Goal: Information Seeking & Learning: Understand process/instructions

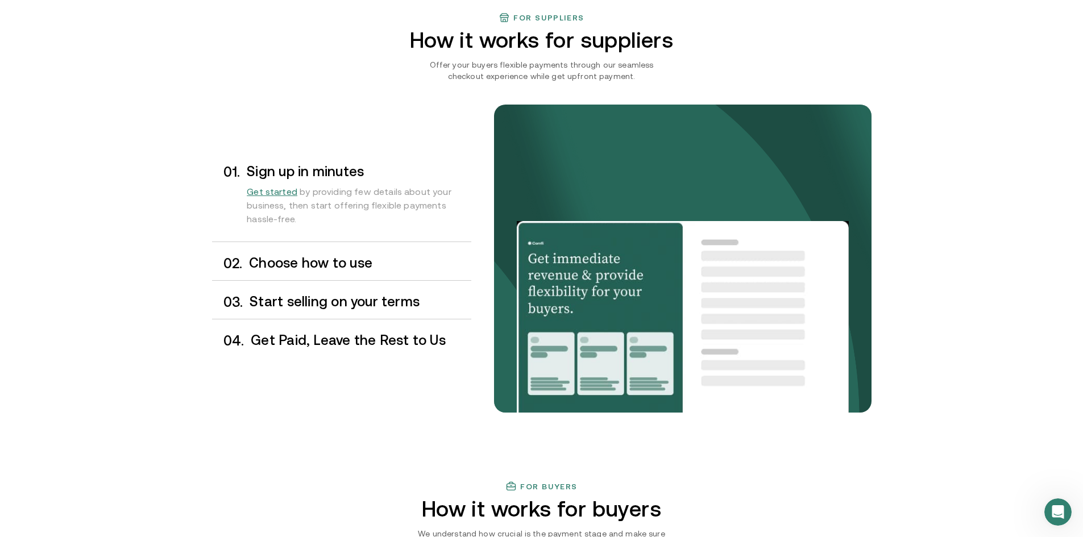
scroll to position [852, 0]
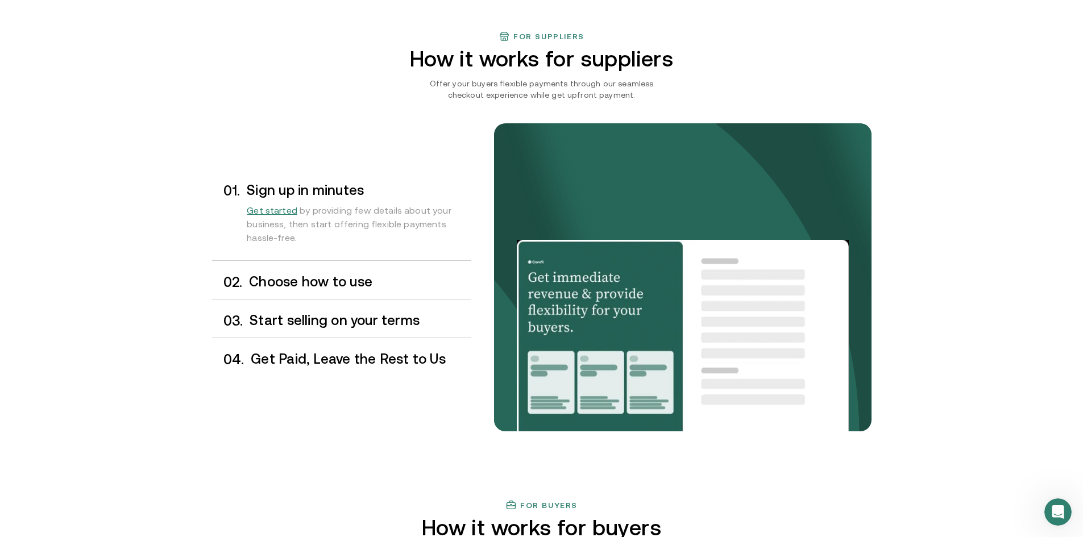
click at [342, 292] on div "0 2 . Choose how to use" at bounding box center [341, 282] width 259 height 34
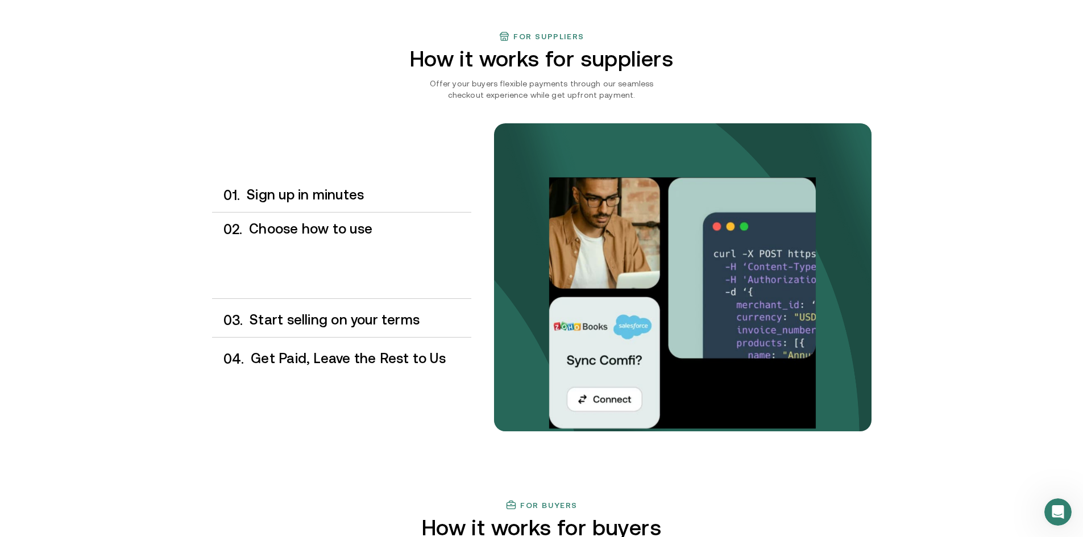
click at [339, 302] on div "0 1 . Sign up in minutes Get started by providing few details about your busine…" at bounding box center [341, 276] width 259 height 197
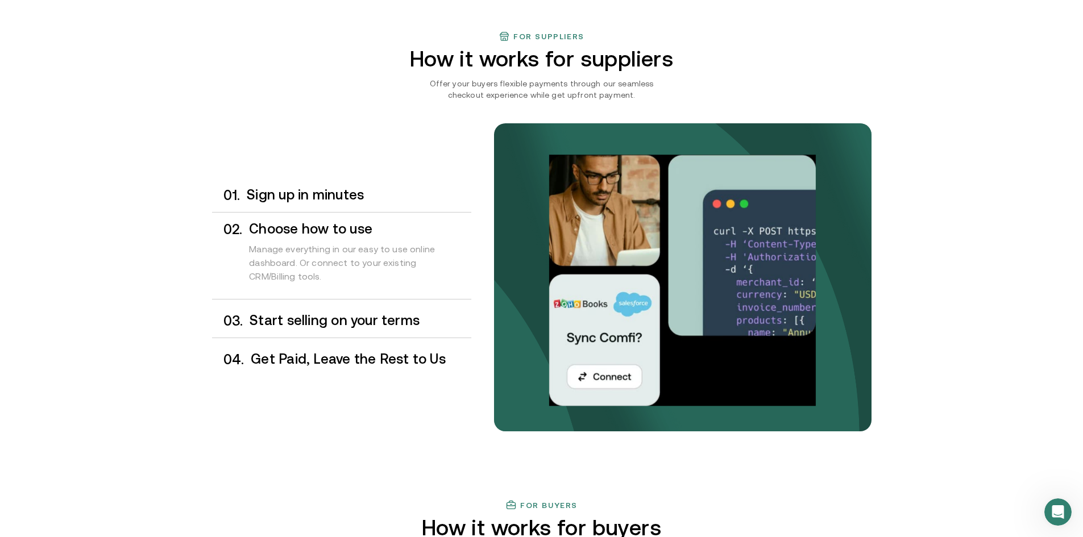
click at [336, 343] on div "0 4 . Get Paid, Leave the Rest to Us" at bounding box center [341, 360] width 259 height 34
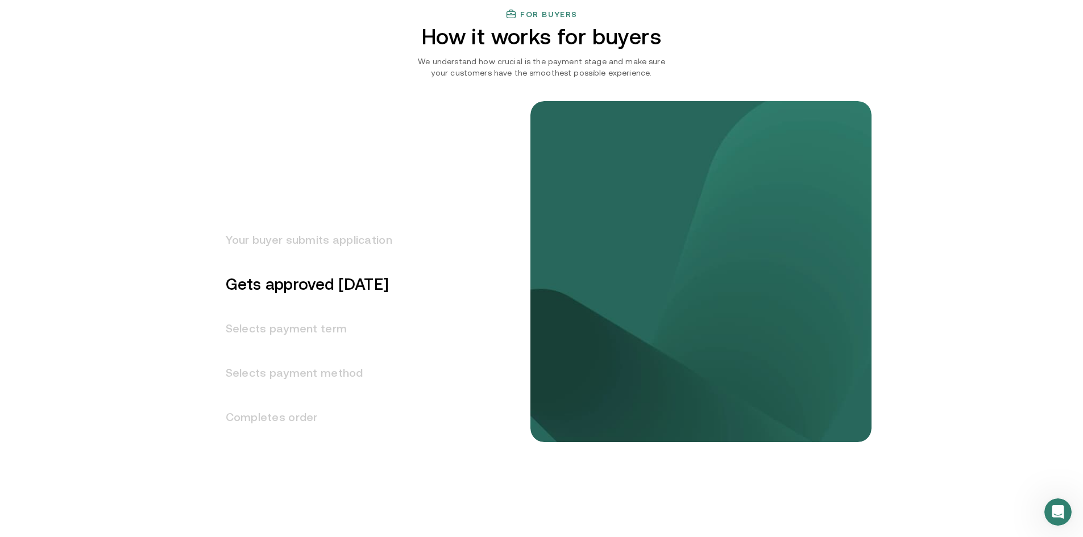
scroll to position [1364, 0]
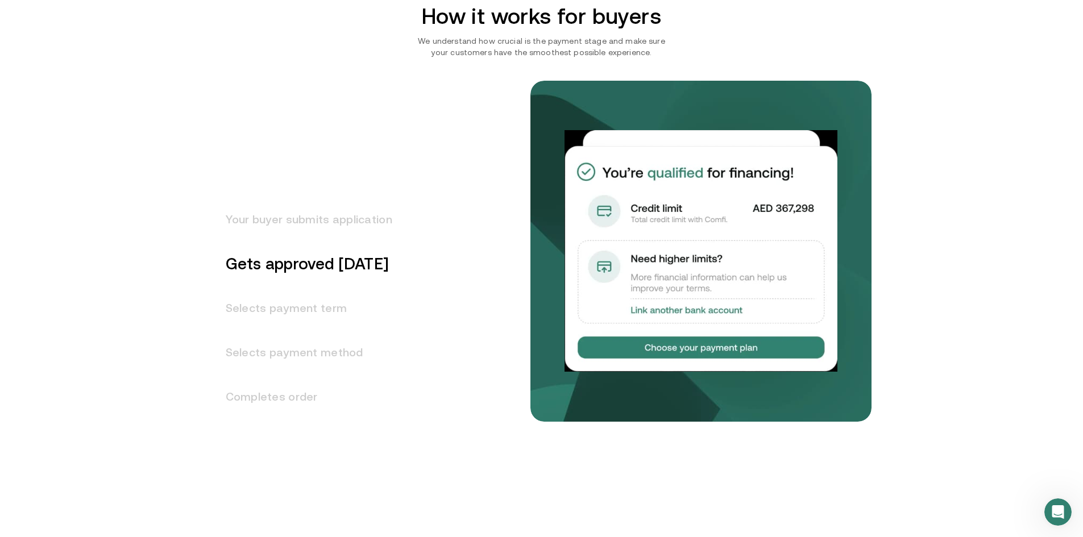
click at [305, 299] on h3 "Selects payment term" at bounding box center [302, 308] width 180 height 44
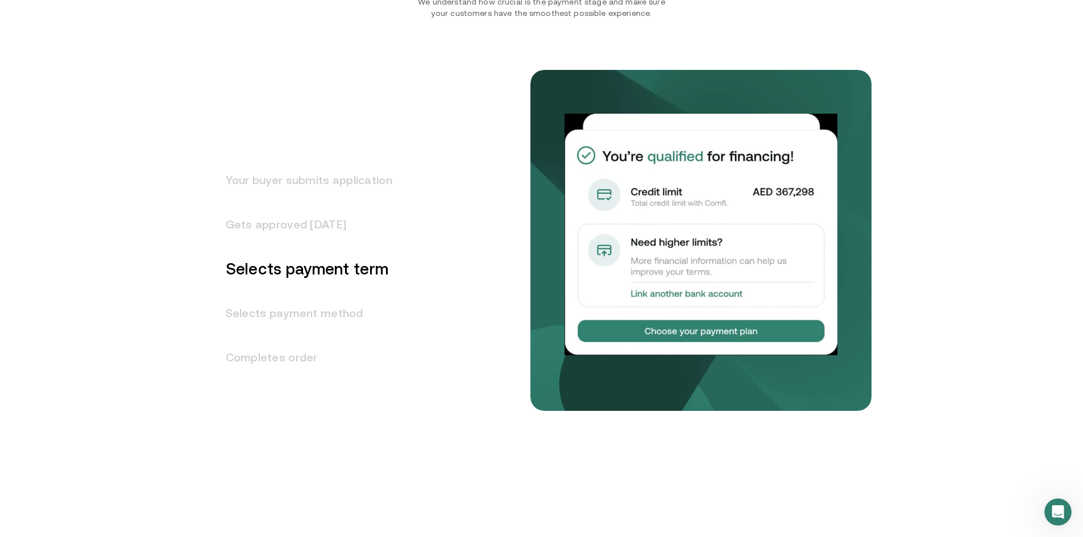
click at [292, 353] on h3 "Completes order" at bounding box center [302, 357] width 180 height 44
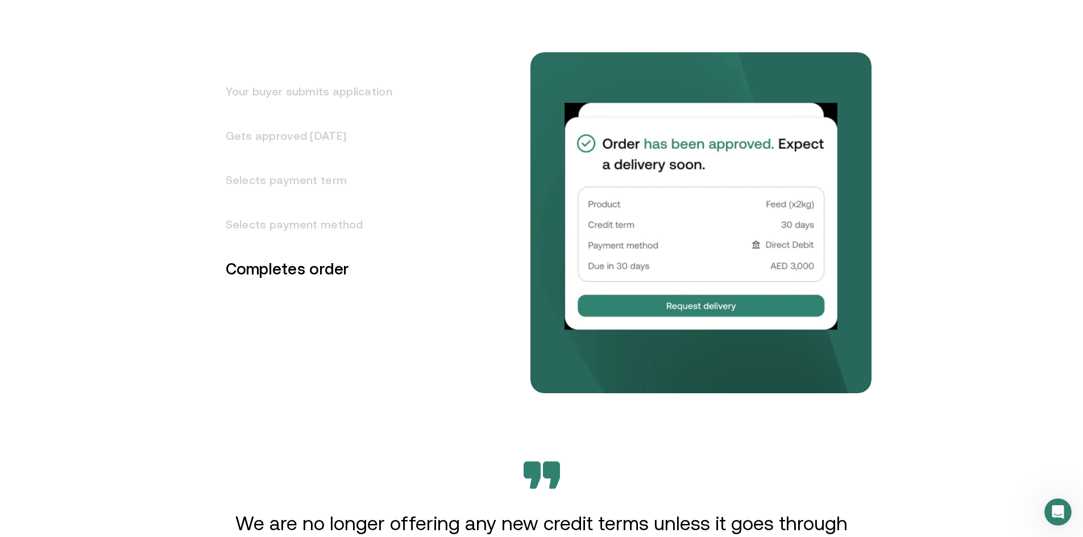
click at [326, 241] on h3 "Selects payment method" at bounding box center [302, 224] width 180 height 44
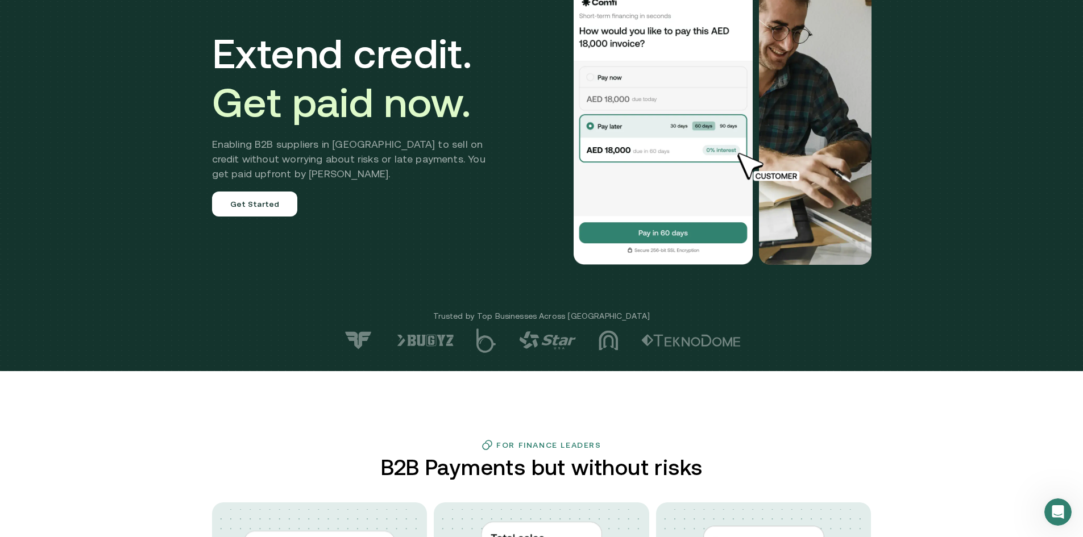
scroll to position [0, 0]
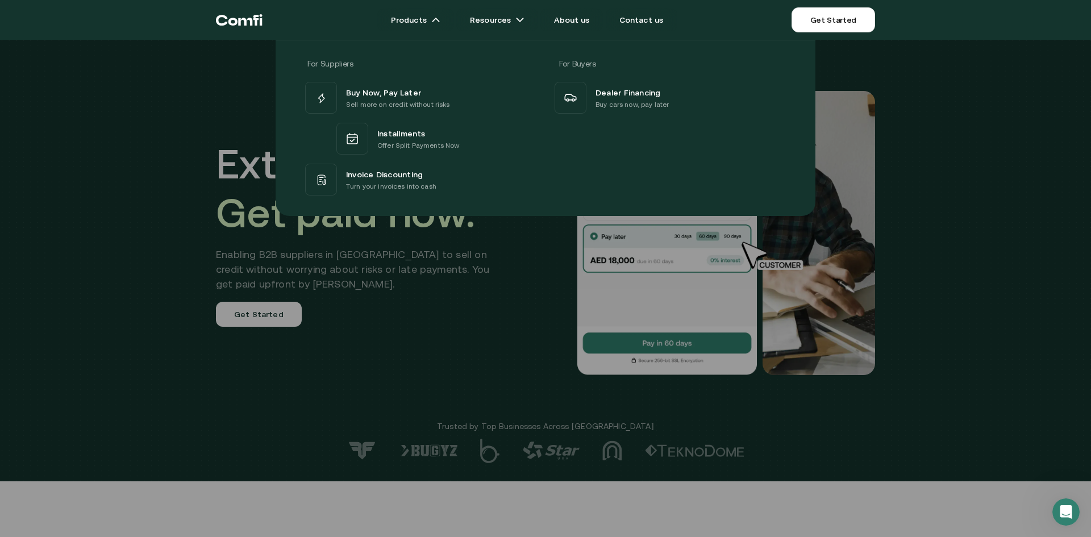
click at [1051, 252] on div at bounding box center [545, 308] width 1091 height 537
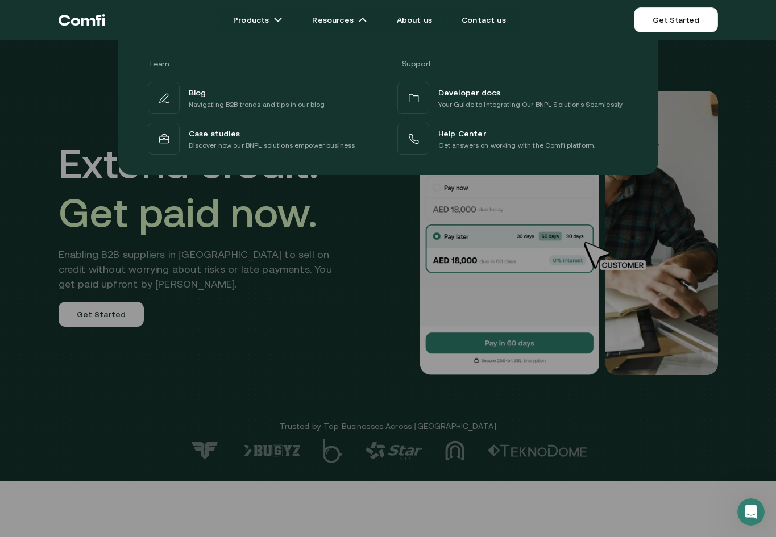
drag, startPoint x: 206, startPoint y: 452, endPoint x: 192, endPoint y: 463, distance: 17.4
click at [664, 204] on div at bounding box center [388, 308] width 776 height 537
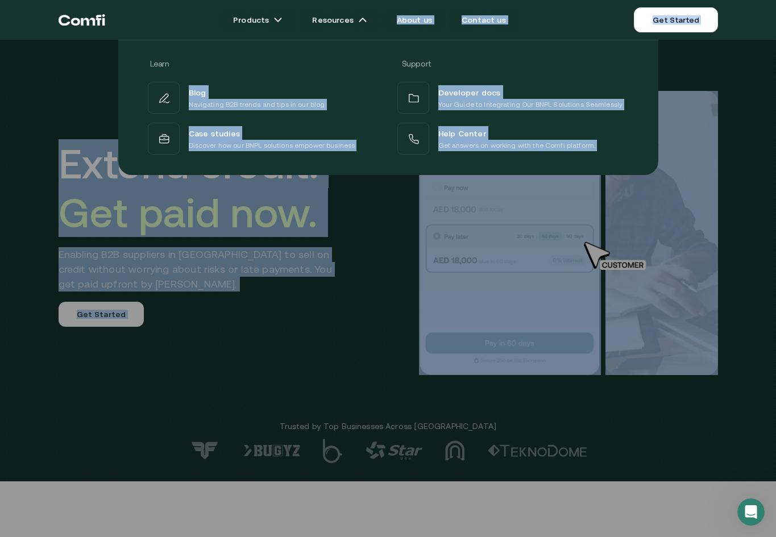
click at [776, 41] on html "Products Resources About us Contact us Get Started Products Resources Learn Sup…" at bounding box center [388, 268] width 776 height 537
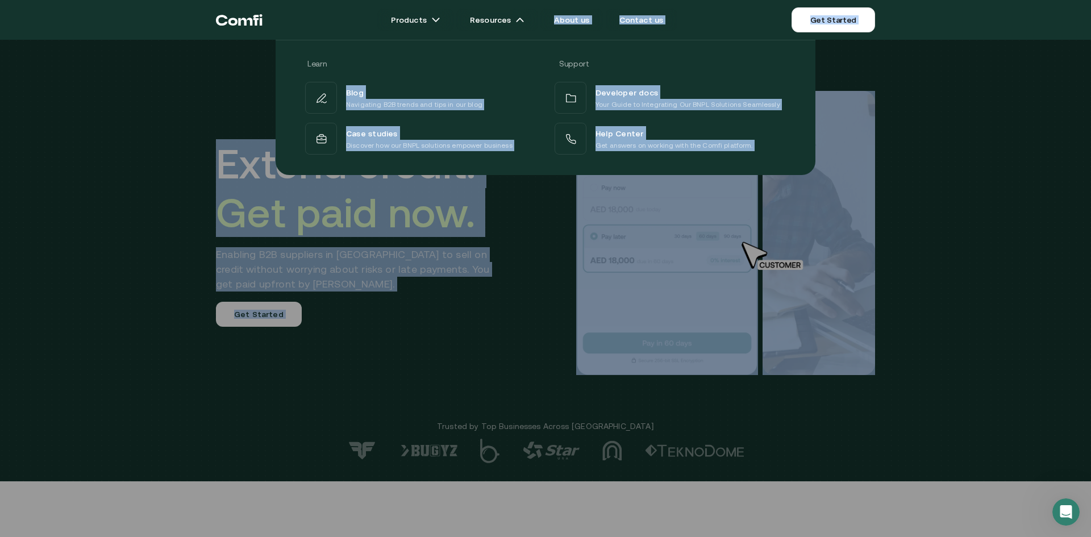
click at [467, 275] on div at bounding box center [545, 308] width 1091 height 537
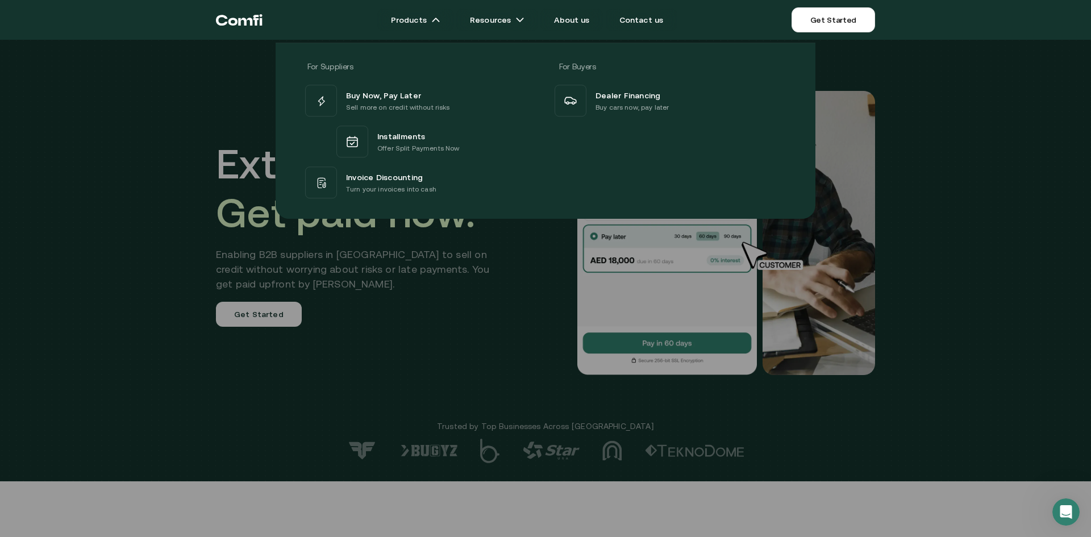
click at [144, 134] on div "For Suppliers For Buyers Buy Now, Pay Later Sell more on credit without risks I…" at bounding box center [545, 126] width 1091 height 185
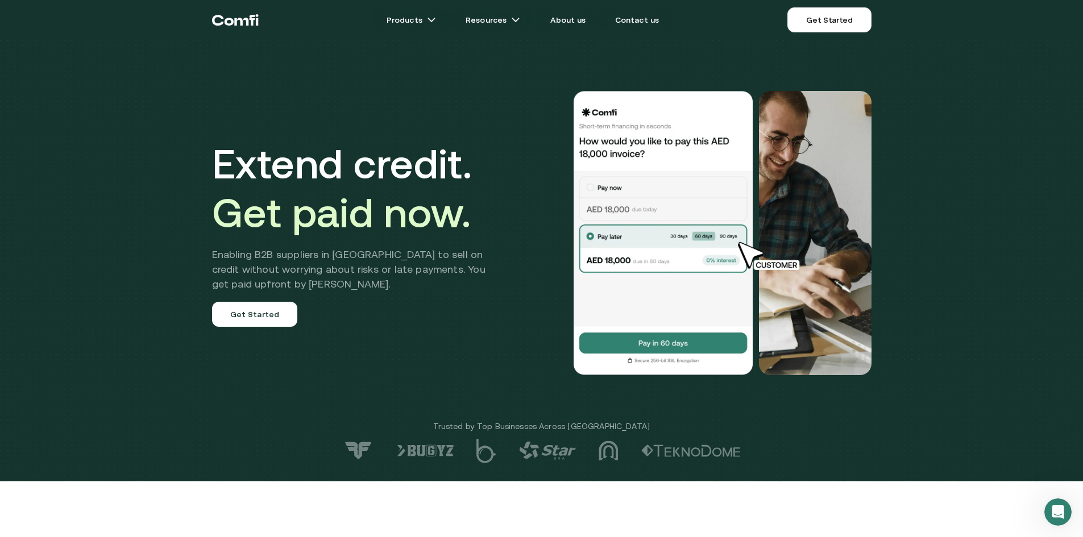
click at [144, 134] on div "Extend credit. Get paid now. Enabling B2B suppliers in [GEOGRAPHIC_DATA] to sel…" at bounding box center [541, 240] width 1083 height 481
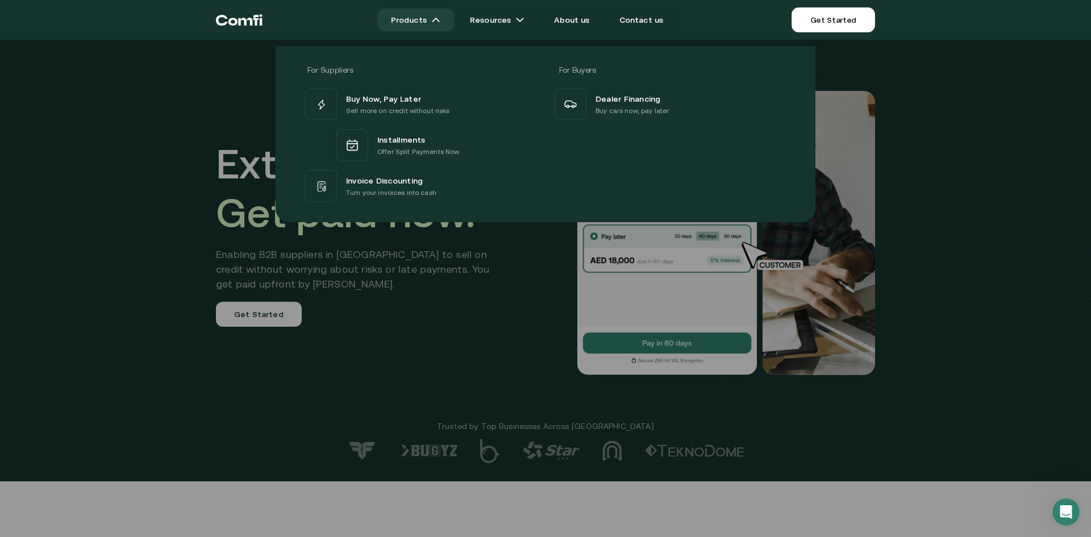
click at [426, 22] on link "Products" at bounding box center [415, 20] width 77 height 23
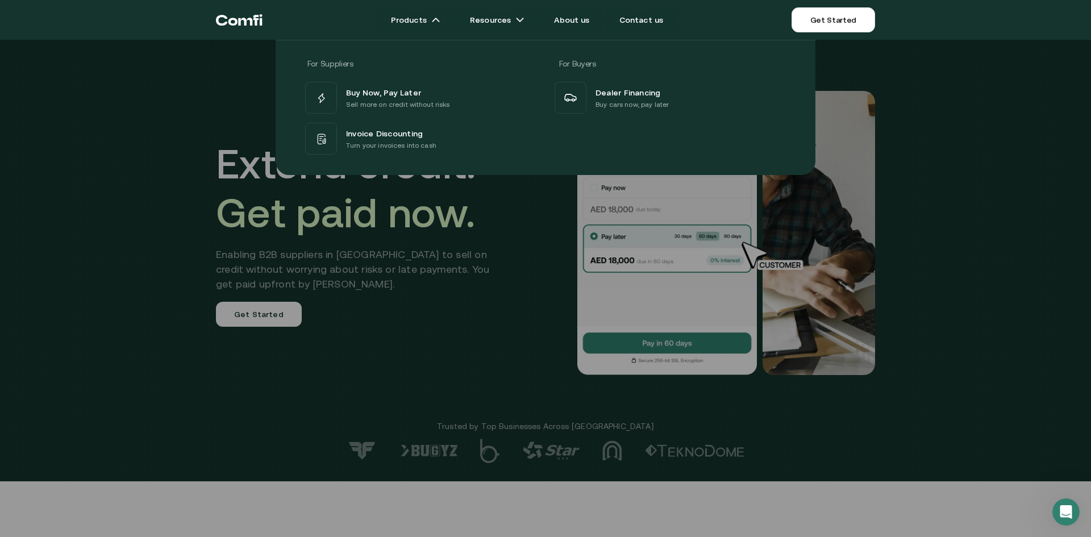
click at [239, 22] on icon "Return to the top of the Comfi home page" at bounding box center [245, 22] width 14 height 8
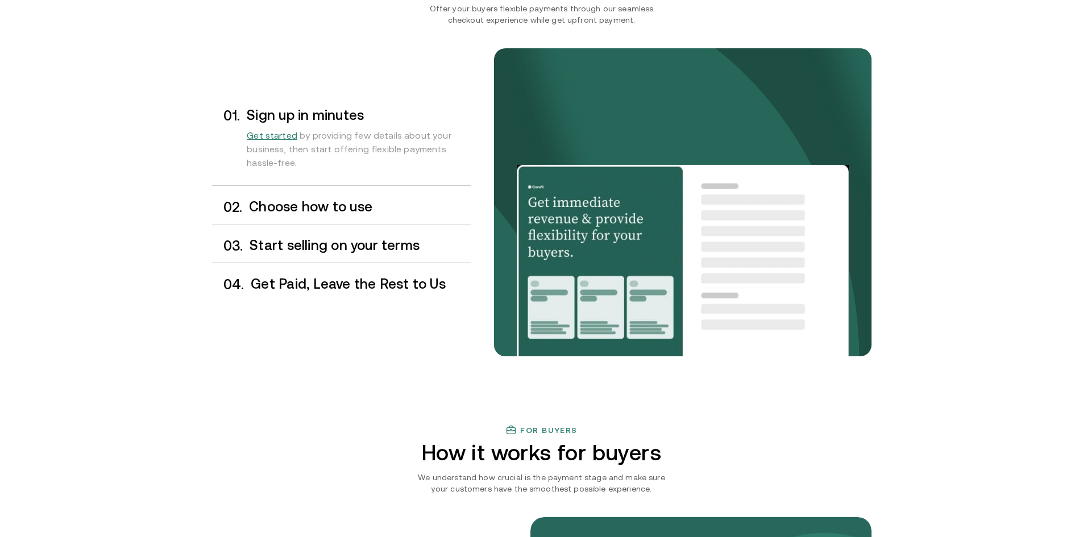
scroll to position [852, 0]
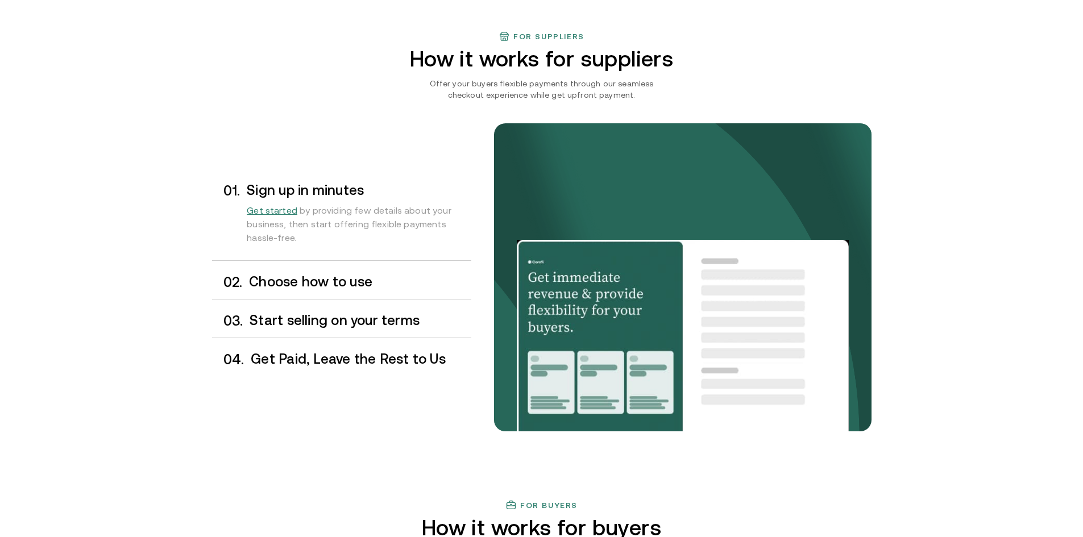
click at [315, 284] on h3 "Choose how to use" at bounding box center [360, 282] width 222 height 15
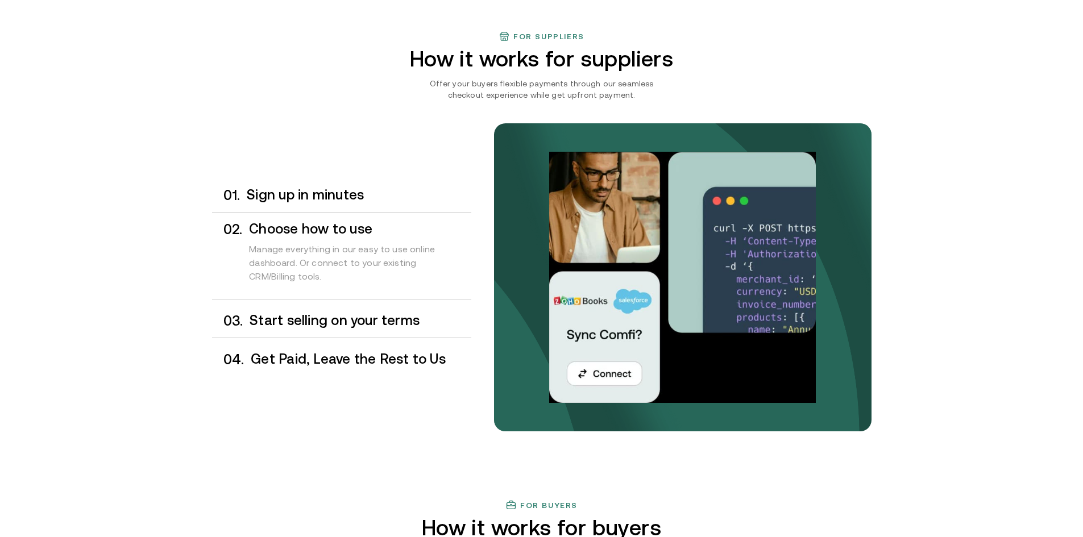
click at [307, 302] on div "0 1 . Sign up in minutes 0 2 . Choose how to use Manage everything in our easy …" at bounding box center [341, 277] width 259 height 198
click at [330, 318] on h3 "Start selling on your terms" at bounding box center [359, 320] width 221 height 15
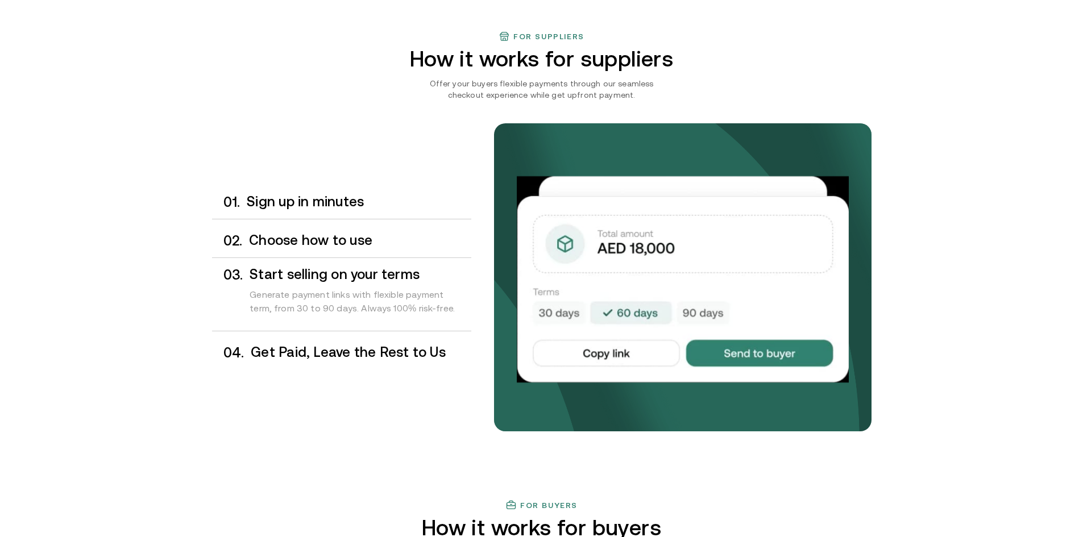
click at [331, 349] on h3 "Get Paid, Leave the Rest to Us" at bounding box center [361, 352] width 220 height 15
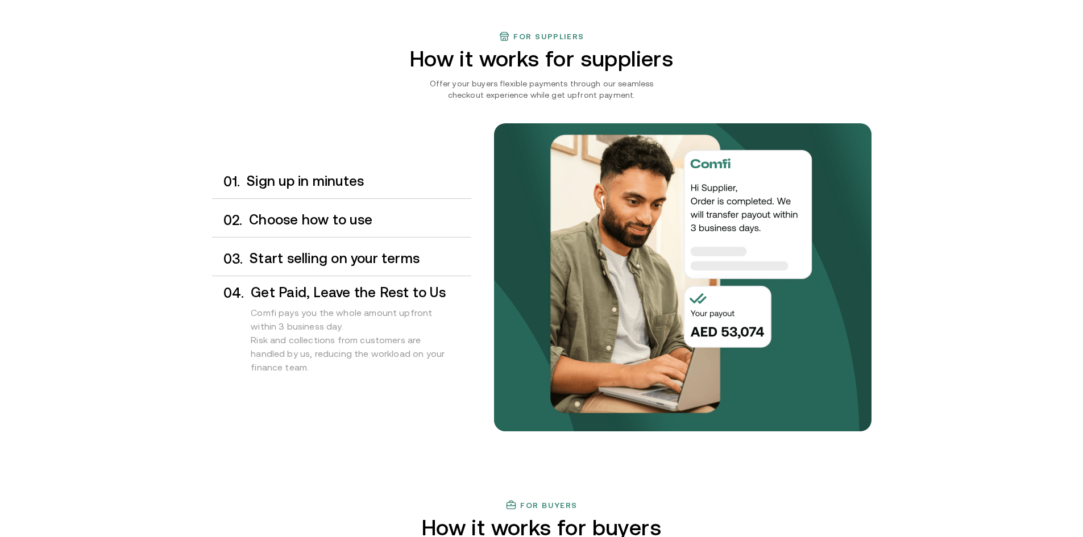
click at [340, 263] on h3 "Start selling on your terms" at bounding box center [359, 258] width 221 height 15
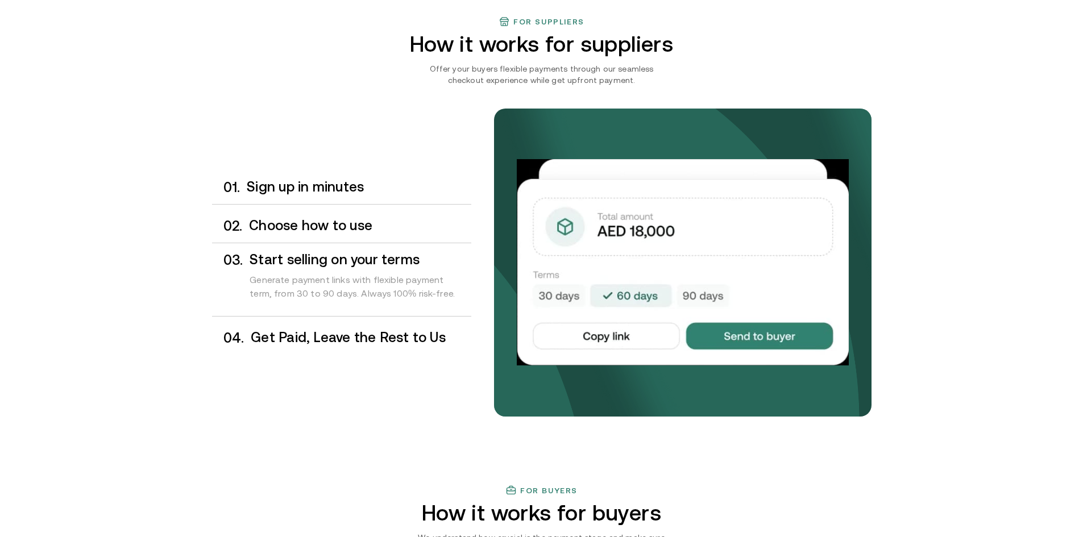
scroll to position [909, 0]
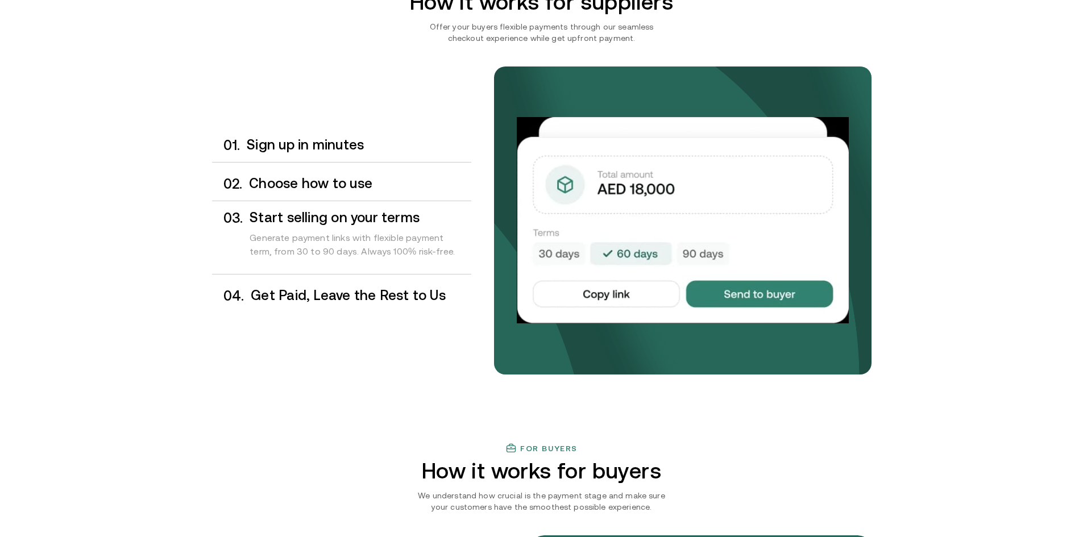
click at [313, 128] on div "0 1 . Sign up in minutes" at bounding box center [341, 145] width 259 height 34
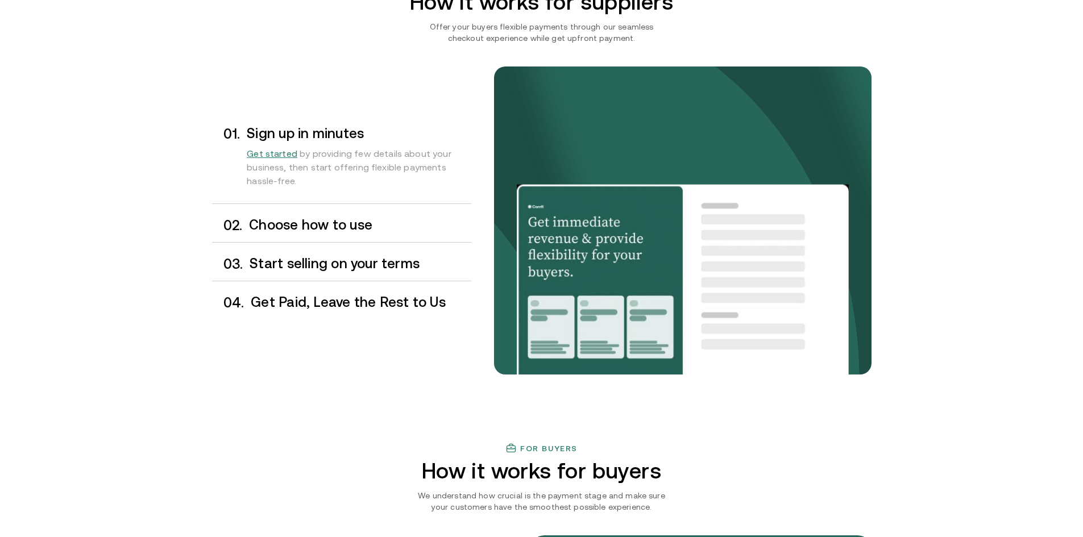
click at [302, 209] on div "0 2 . Choose how to use" at bounding box center [341, 226] width 259 height 34
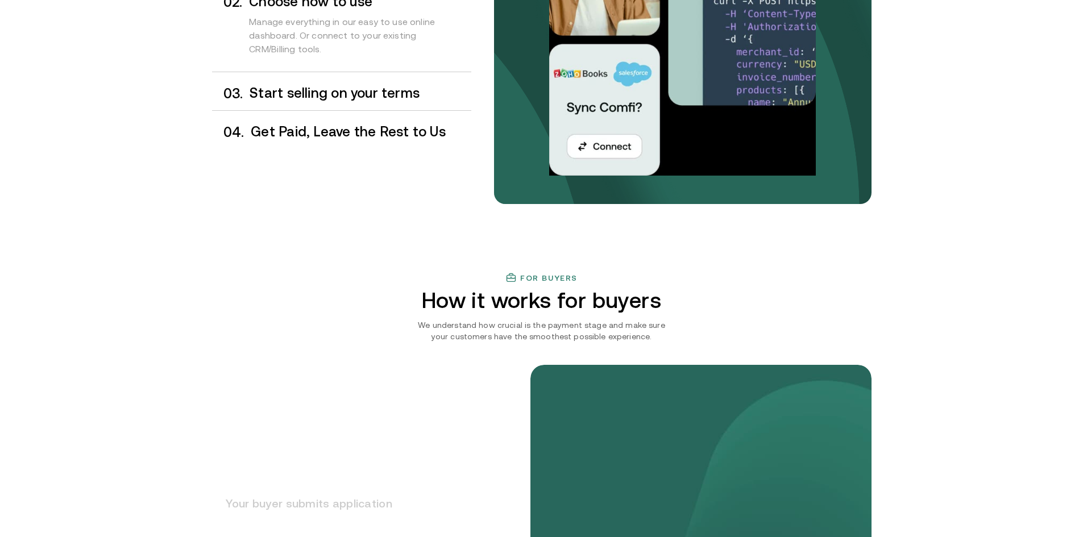
click at [301, 99] on h3 "Start selling on your terms" at bounding box center [359, 93] width 221 height 15
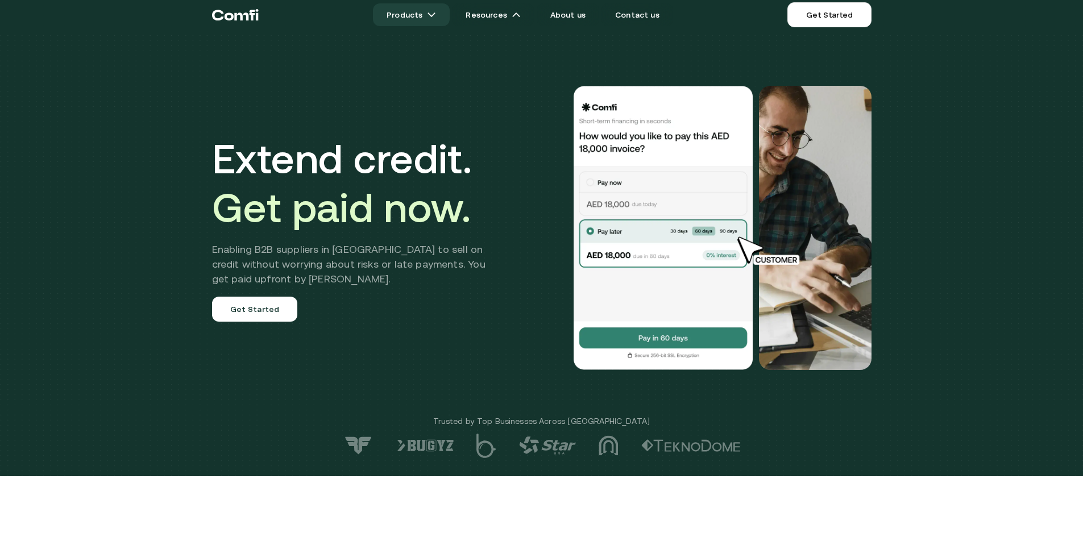
scroll to position [0, 0]
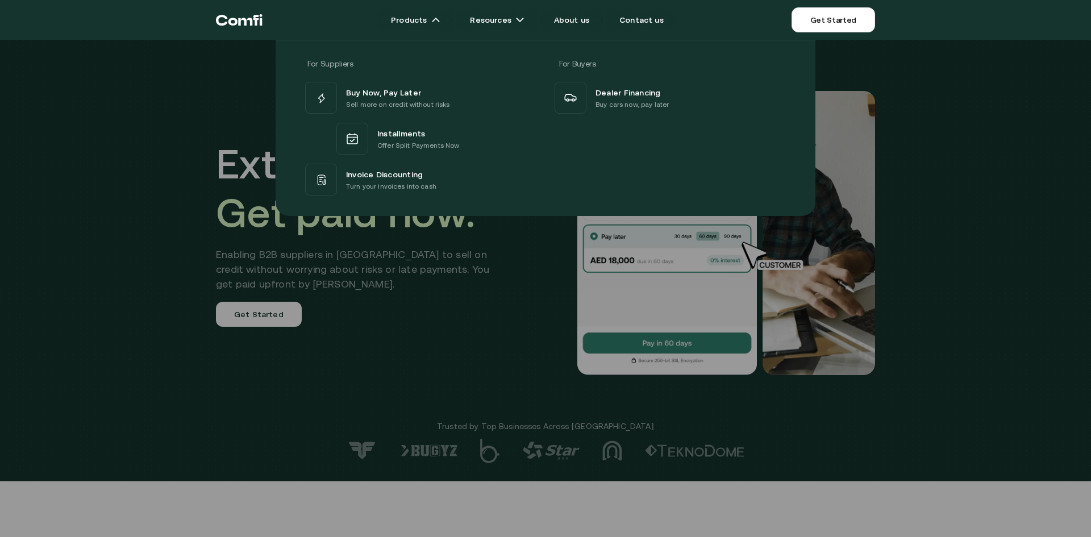
click at [264, 253] on div at bounding box center [545, 308] width 1091 height 537
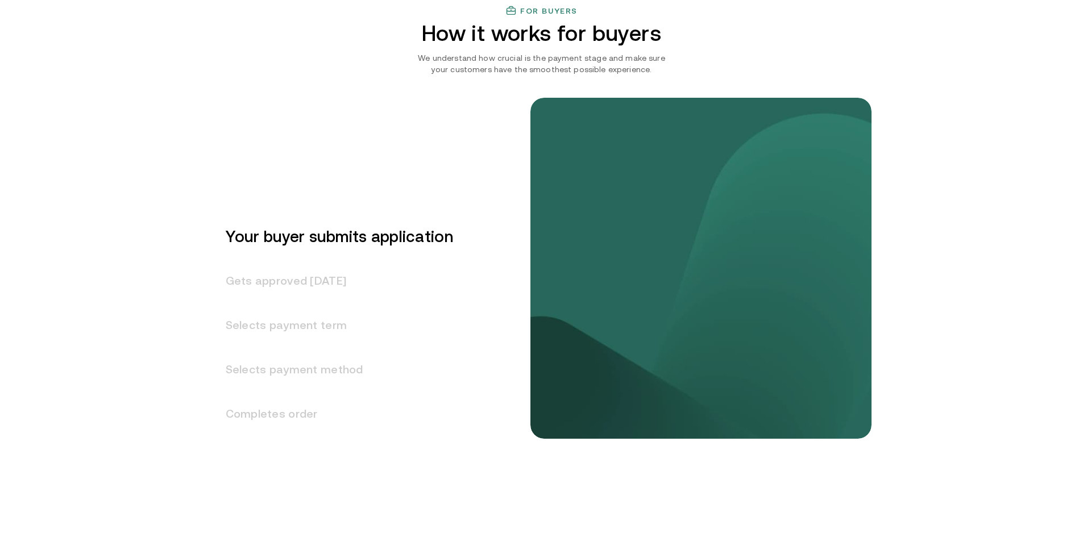
scroll to position [1366, 0]
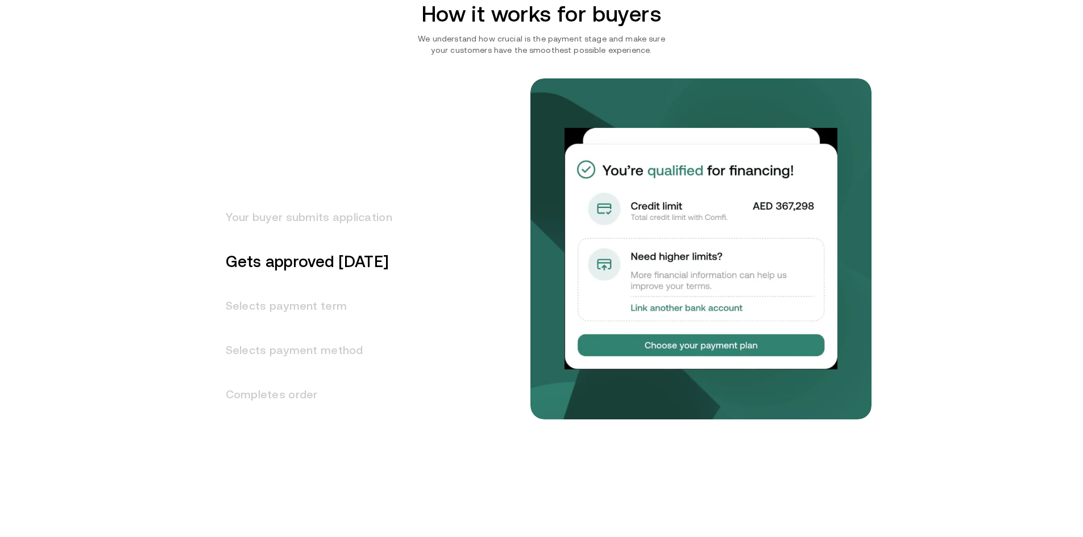
click at [339, 221] on h3 "Your buyer submits application" at bounding box center [302, 217] width 180 height 44
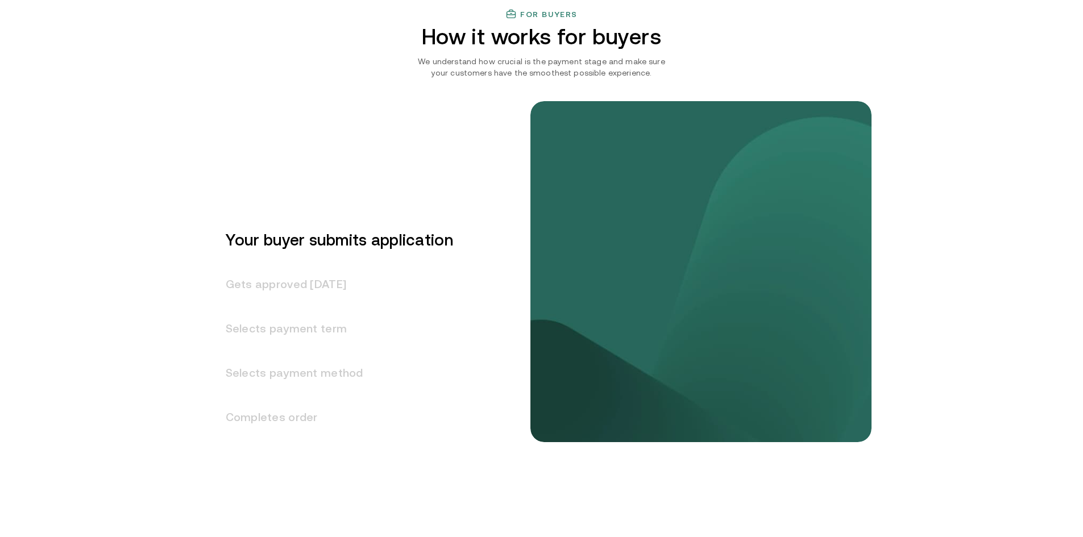
scroll to position [1371, 0]
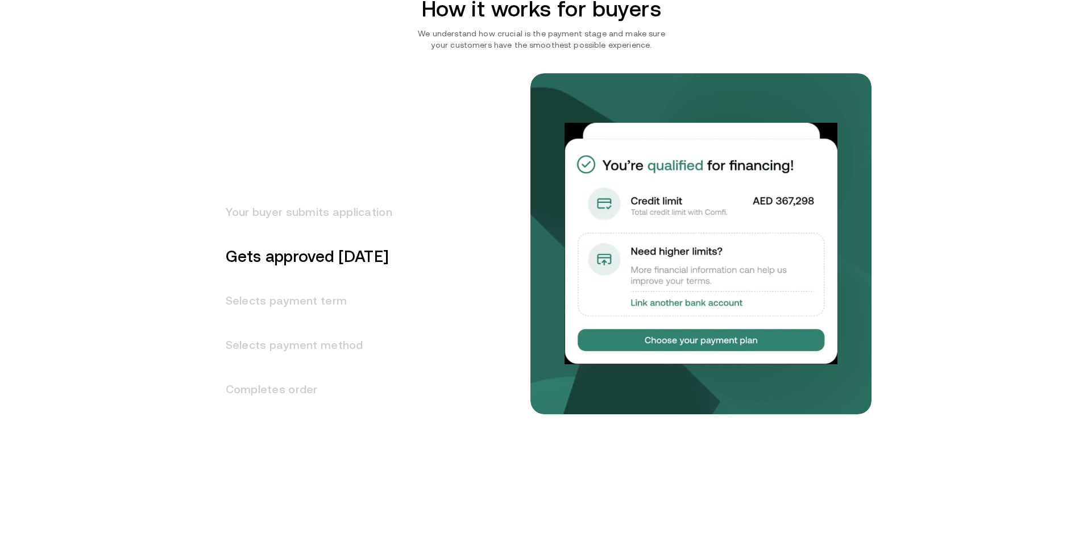
click at [292, 306] on h3 "Selects payment term" at bounding box center [302, 300] width 180 height 44
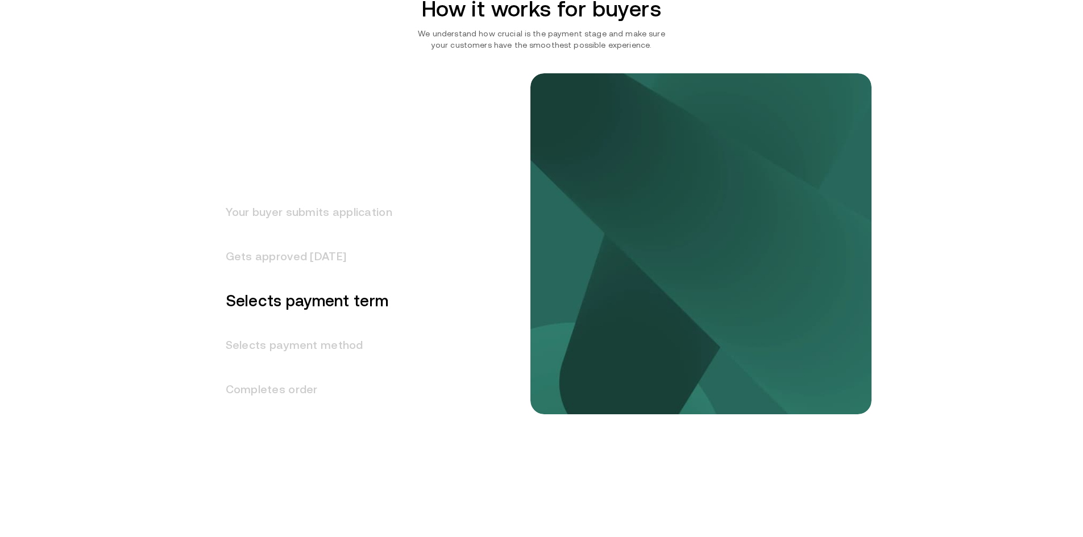
scroll to position [1403, 0]
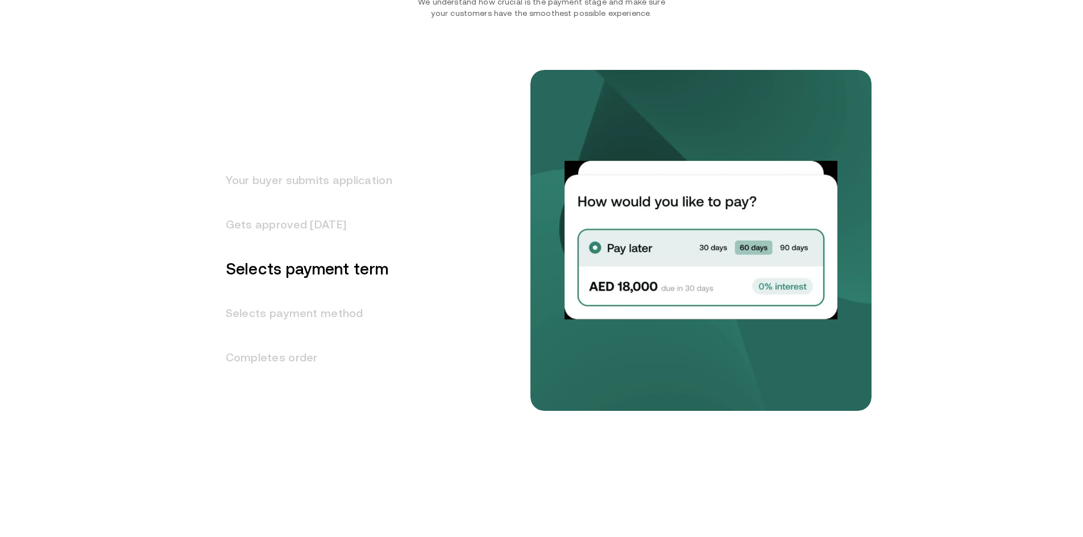
click at [314, 318] on h3 "Selects payment method" at bounding box center [302, 313] width 180 height 44
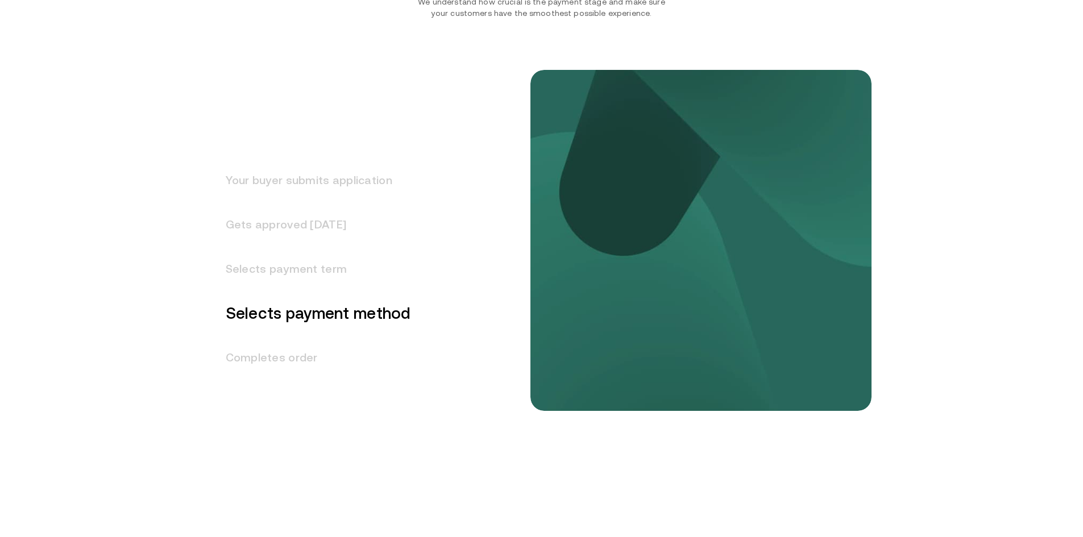
scroll to position [1448, 0]
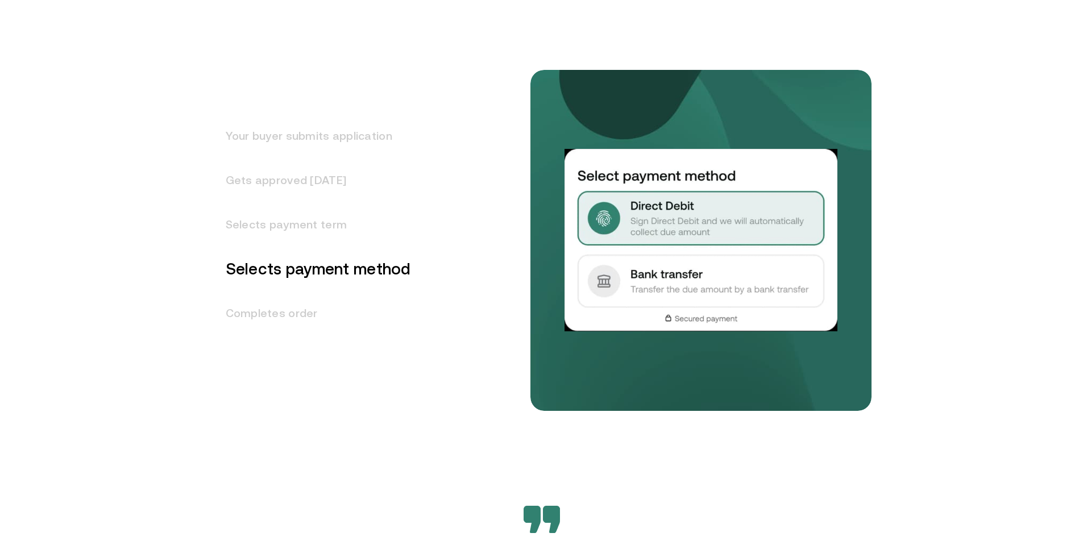
click at [295, 314] on h3 "Completes order" at bounding box center [311, 313] width 199 height 44
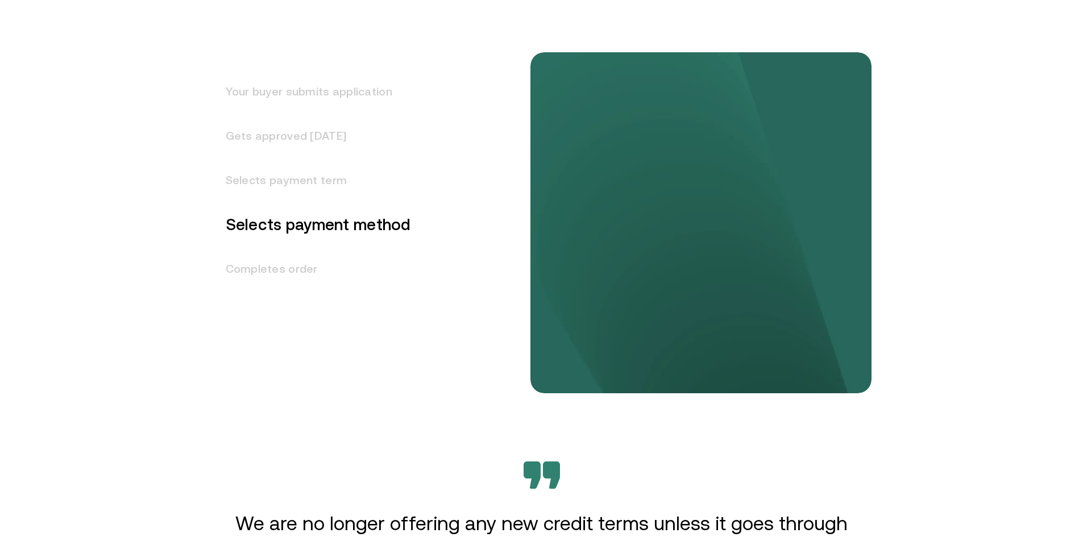
scroll to position [1435, 0]
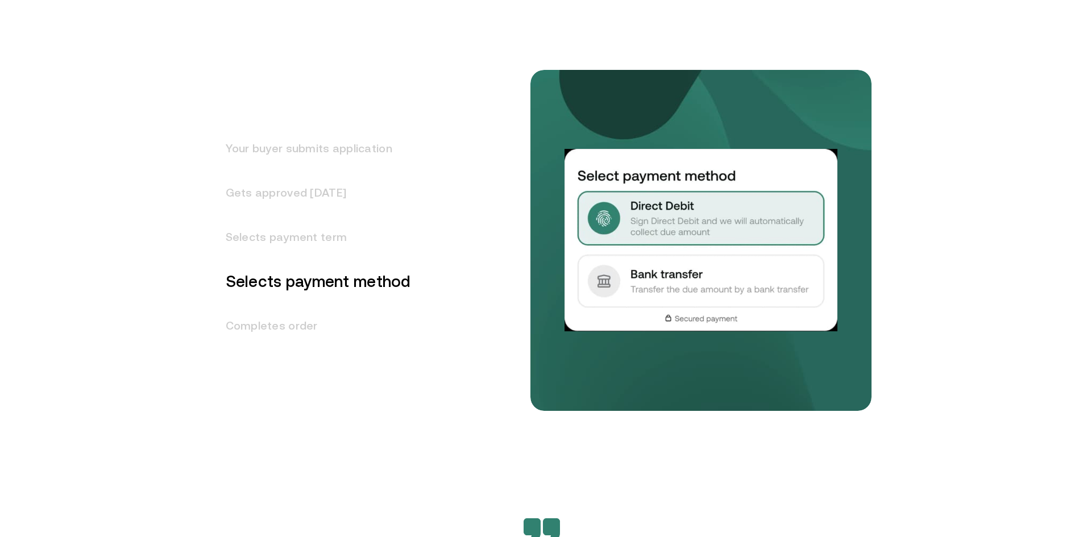
click at [334, 155] on h3 "Your buyer submits application" at bounding box center [311, 148] width 199 height 44
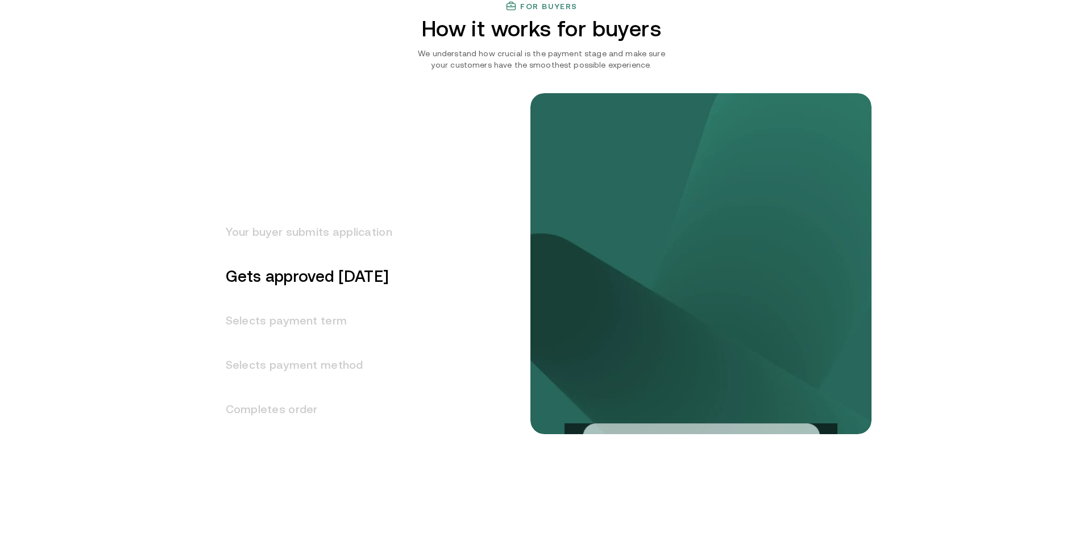
scroll to position [1371, 0]
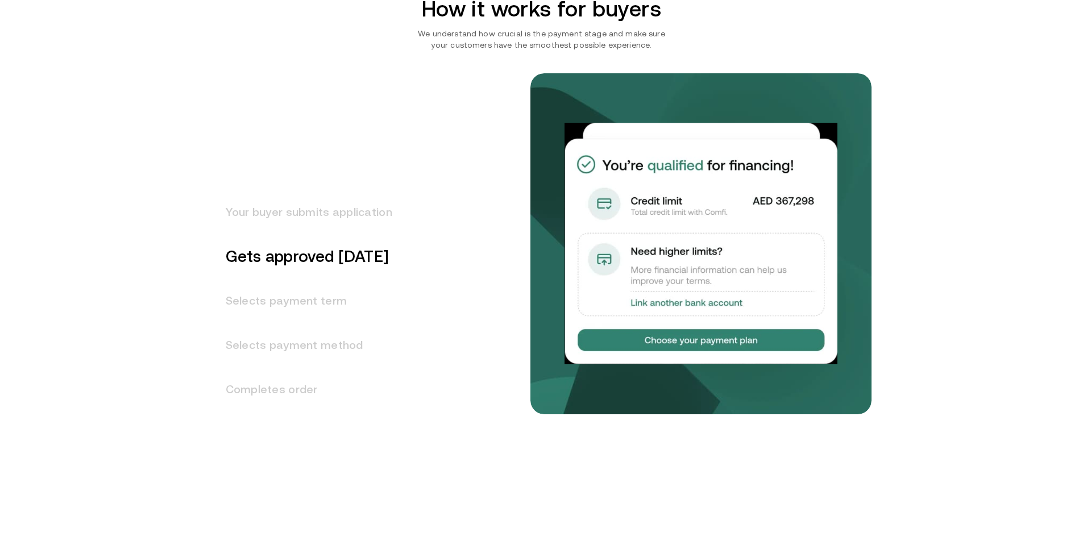
click at [319, 297] on h3 "Selects payment term" at bounding box center [302, 300] width 180 height 44
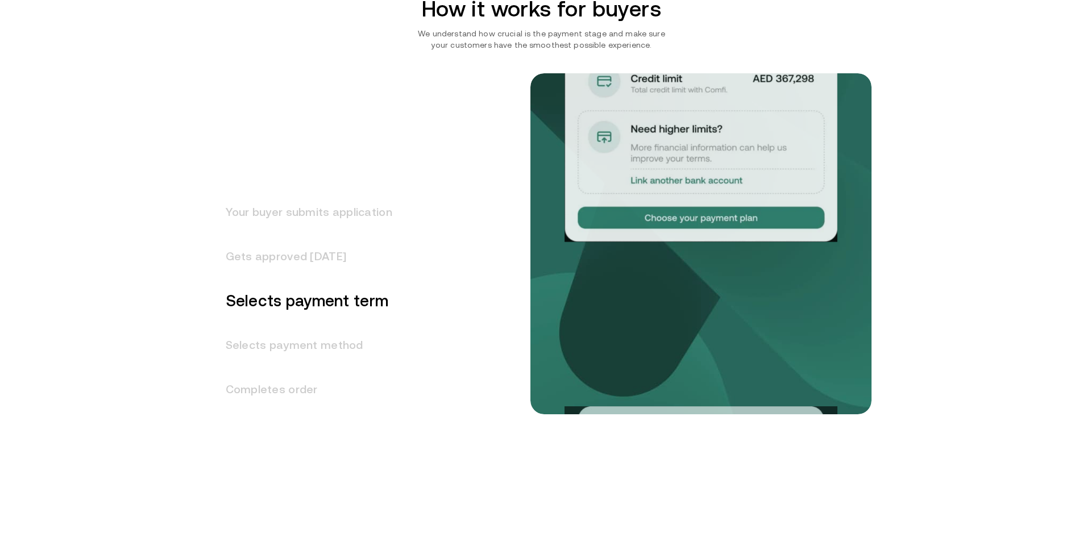
scroll to position [1403, 0]
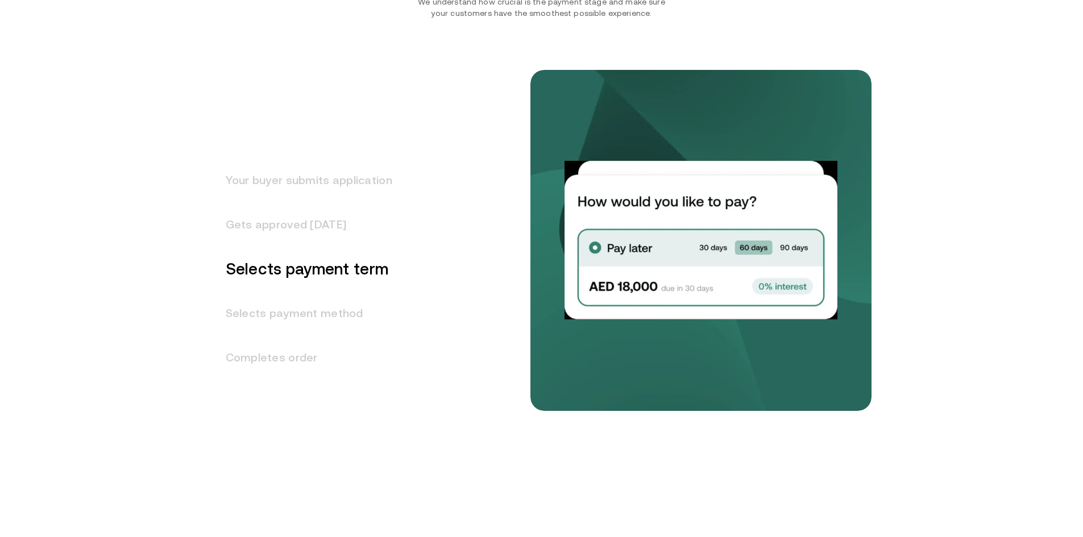
click at [329, 313] on h3 "Selects payment method" at bounding box center [302, 313] width 180 height 44
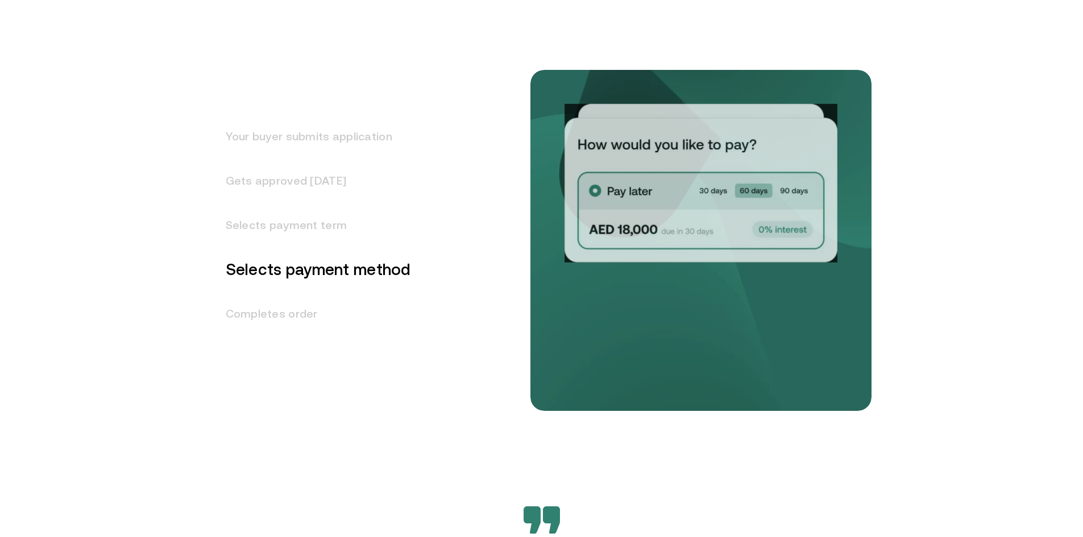
scroll to position [1448, 0]
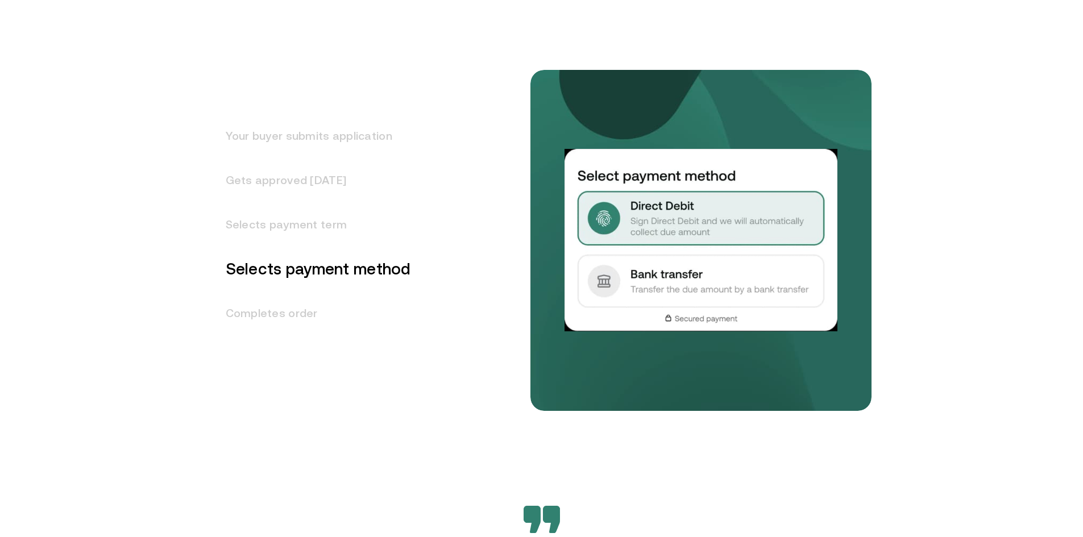
click at [264, 311] on h3 "Completes order" at bounding box center [311, 313] width 199 height 44
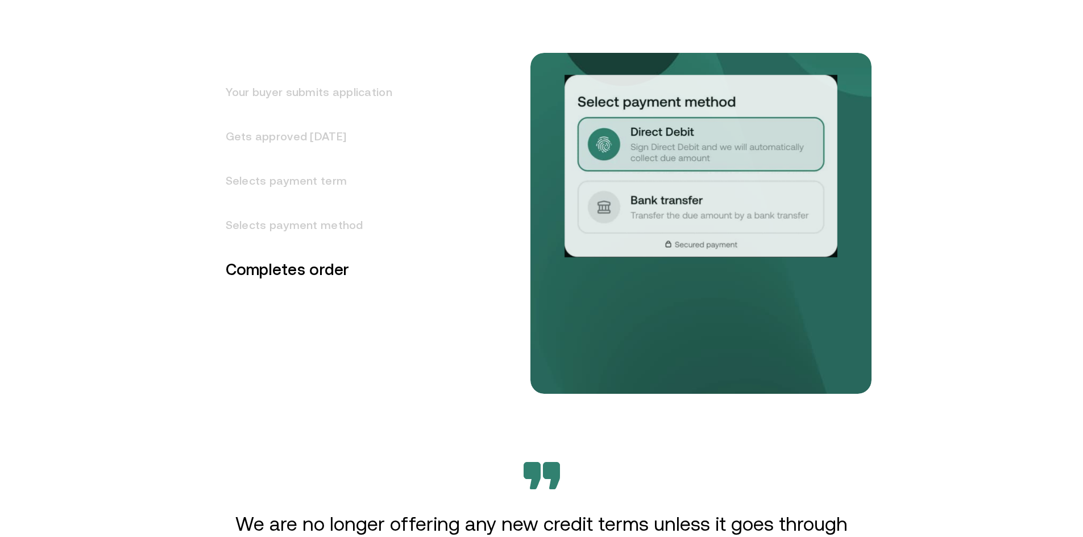
scroll to position [1492, 0]
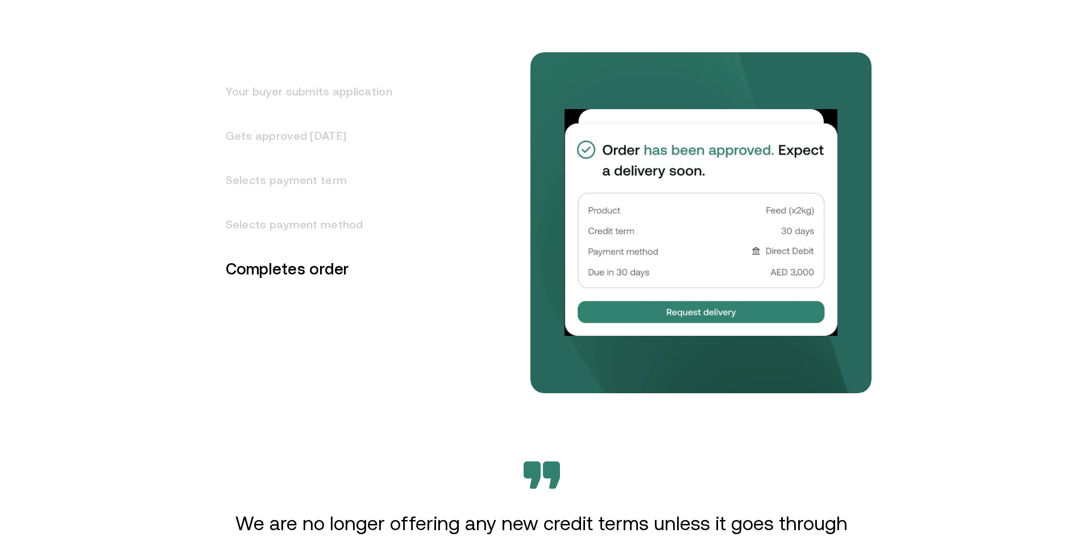
click at [289, 99] on h3 "Your buyer submits application" at bounding box center [302, 91] width 180 height 44
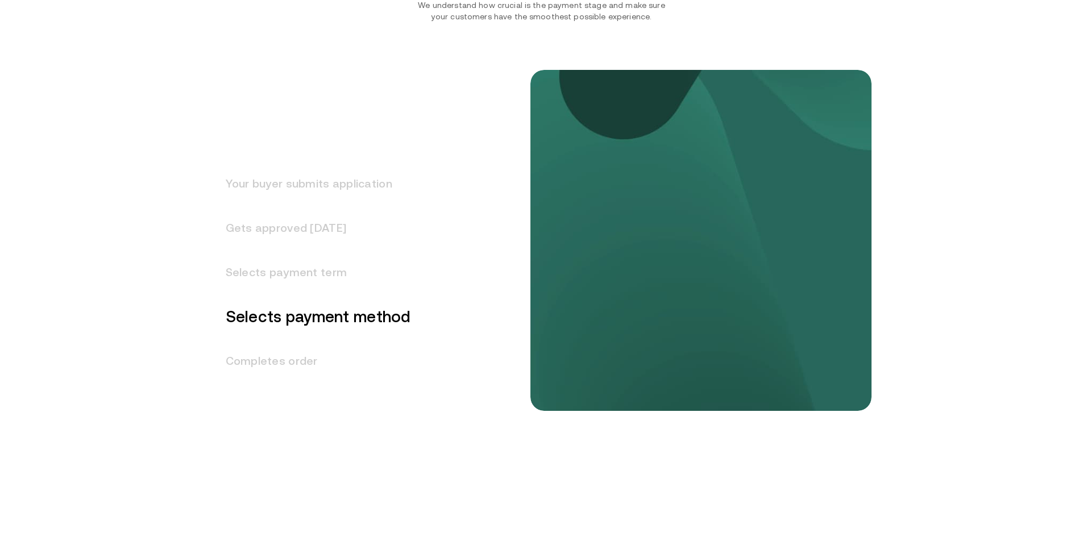
scroll to position [1371, 0]
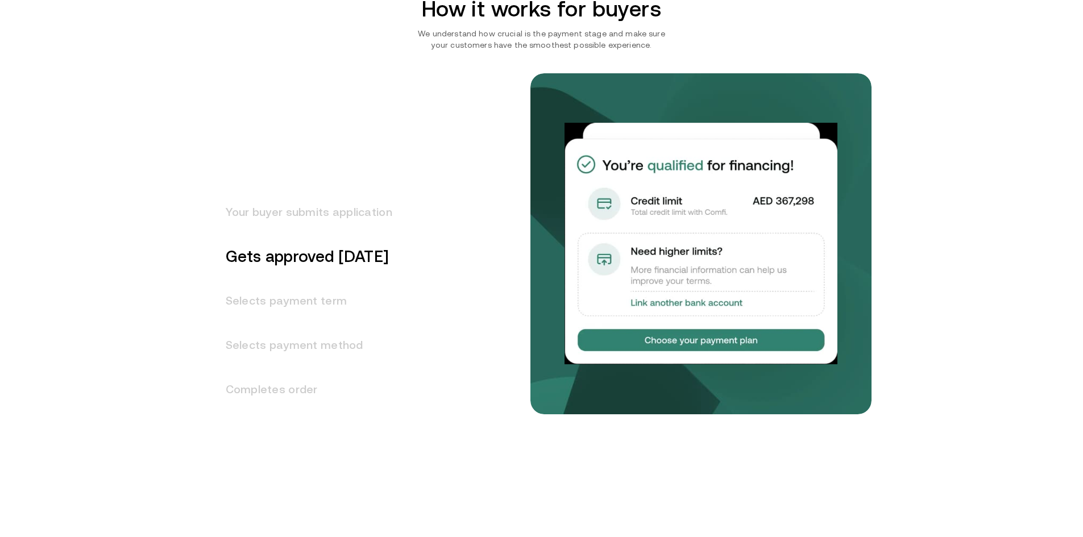
click at [311, 300] on h3 "Selects payment term" at bounding box center [302, 300] width 180 height 44
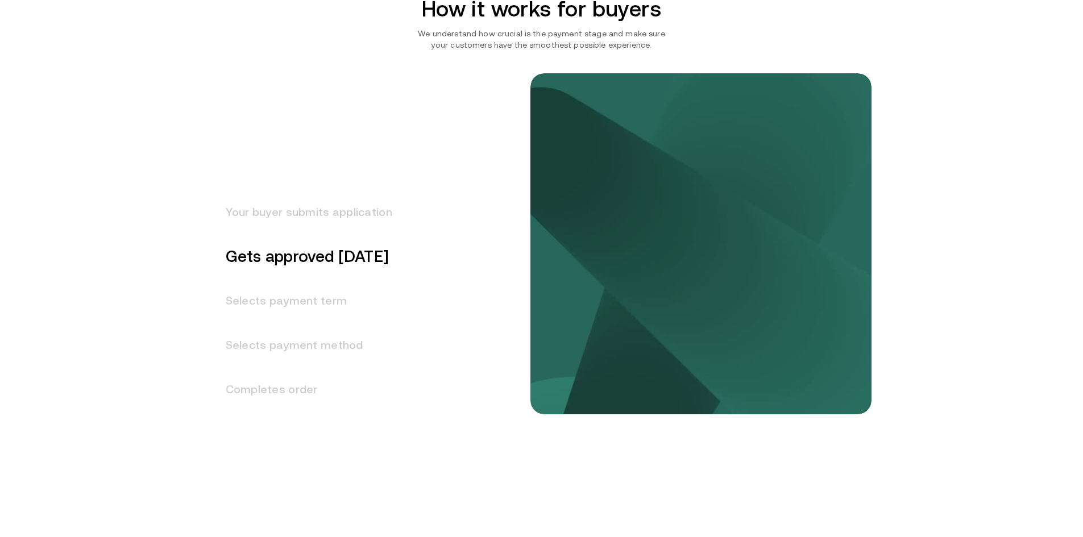
scroll to position [1403, 0]
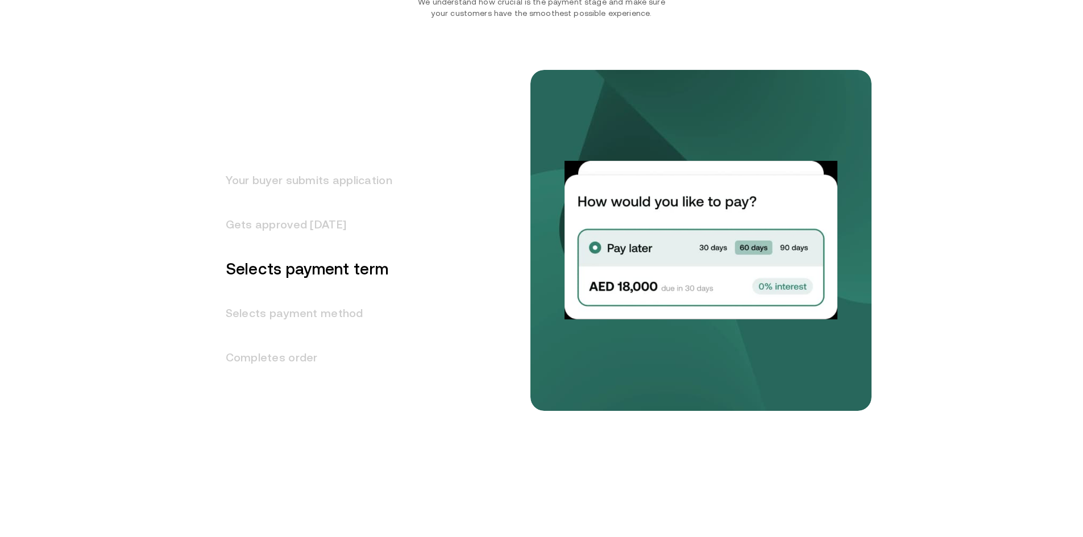
click at [316, 309] on h3 "Selects payment method" at bounding box center [302, 313] width 180 height 44
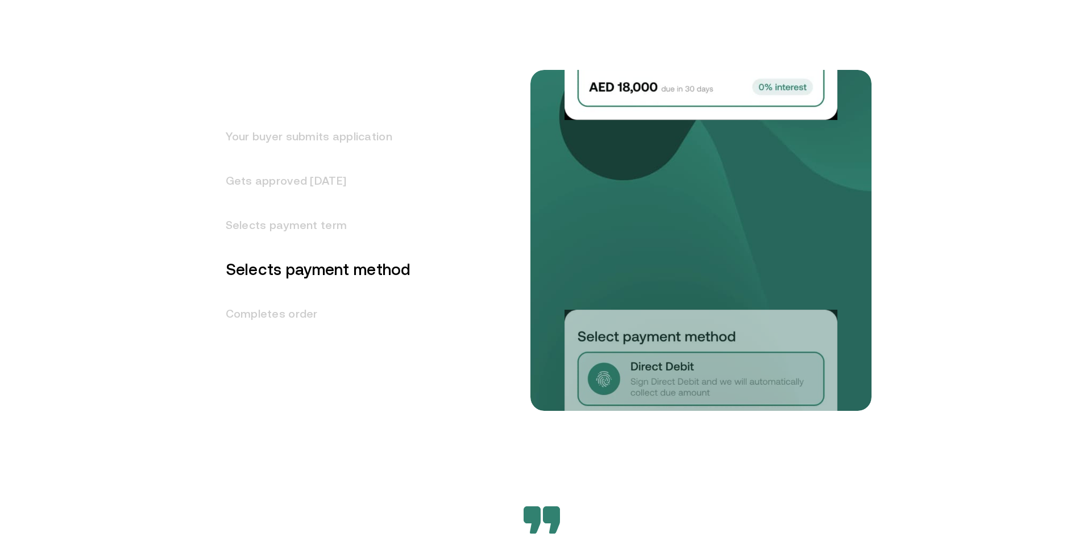
scroll to position [1448, 0]
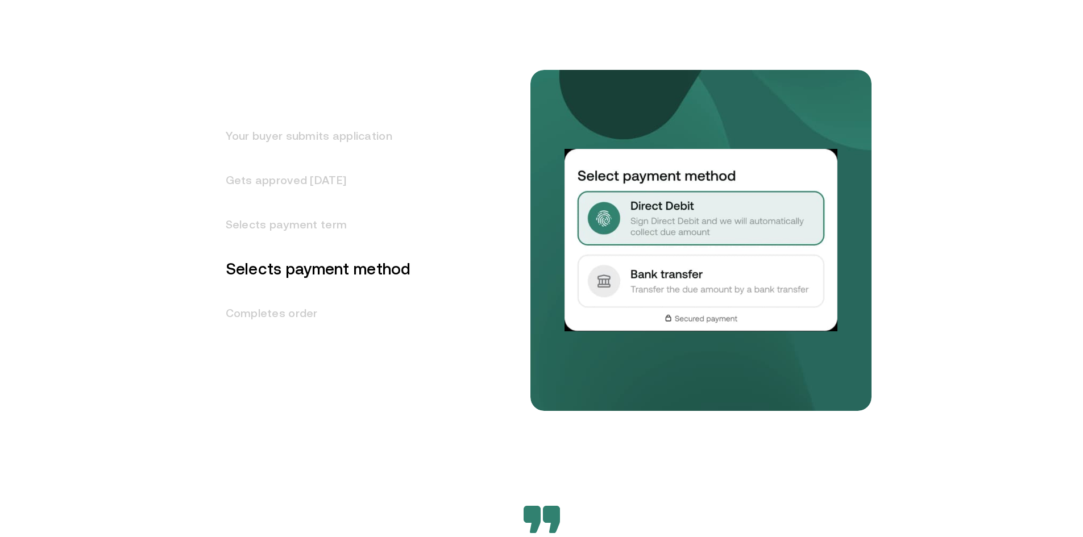
click at [268, 313] on h3 "Completes order" at bounding box center [311, 313] width 199 height 44
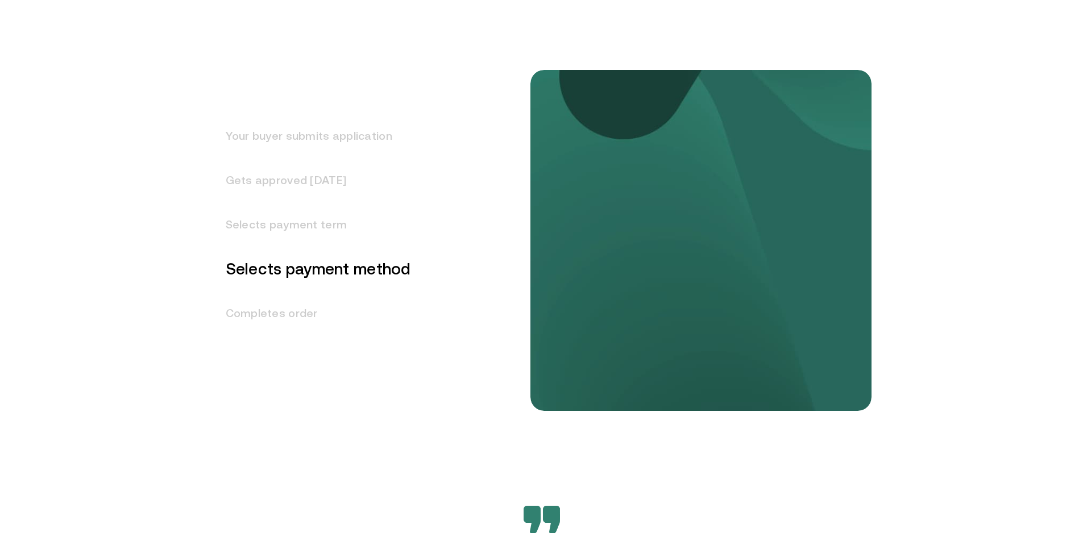
scroll to position [1492, 0]
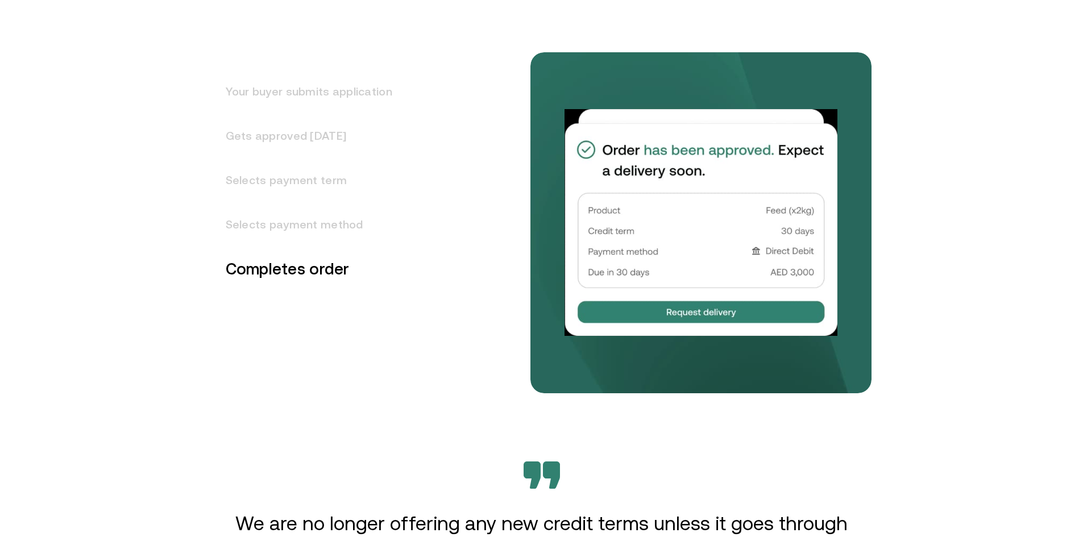
click at [272, 172] on h3 "Selects payment term" at bounding box center [302, 180] width 180 height 44
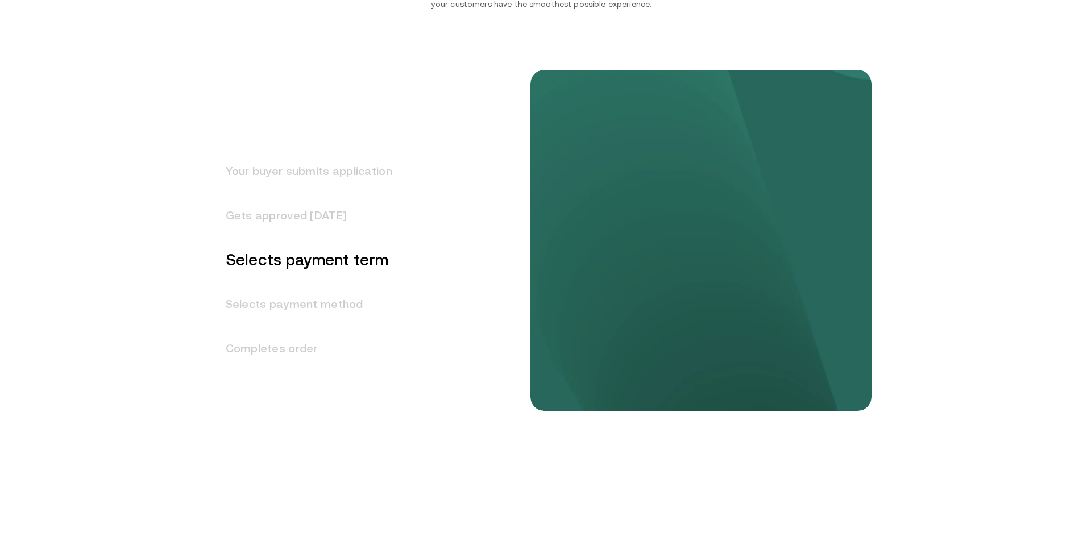
scroll to position [1403, 0]
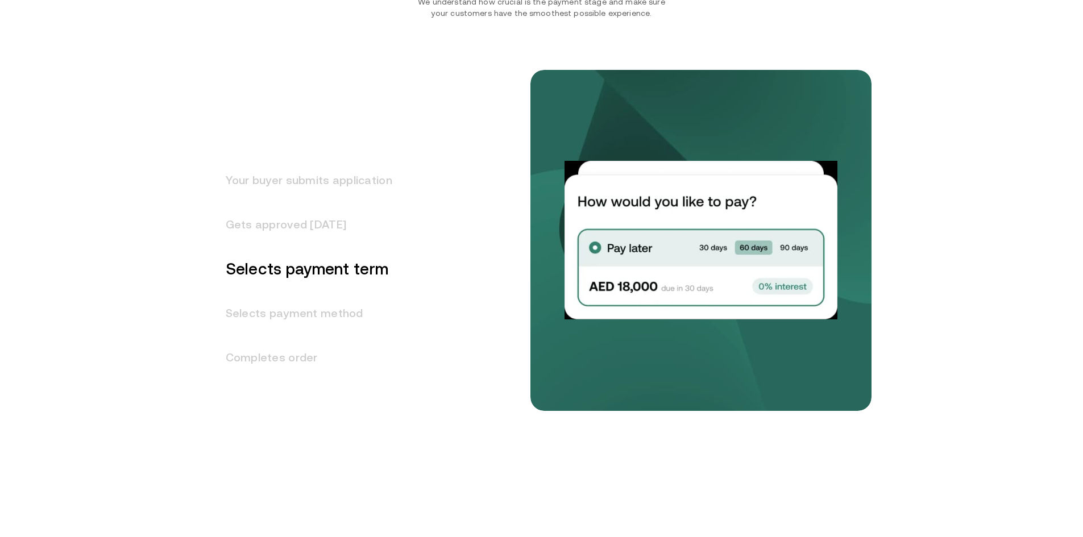
click at [308, 180] on h3 "Your buyer submits application" at bounding box center [302, 180] width 180 height 44
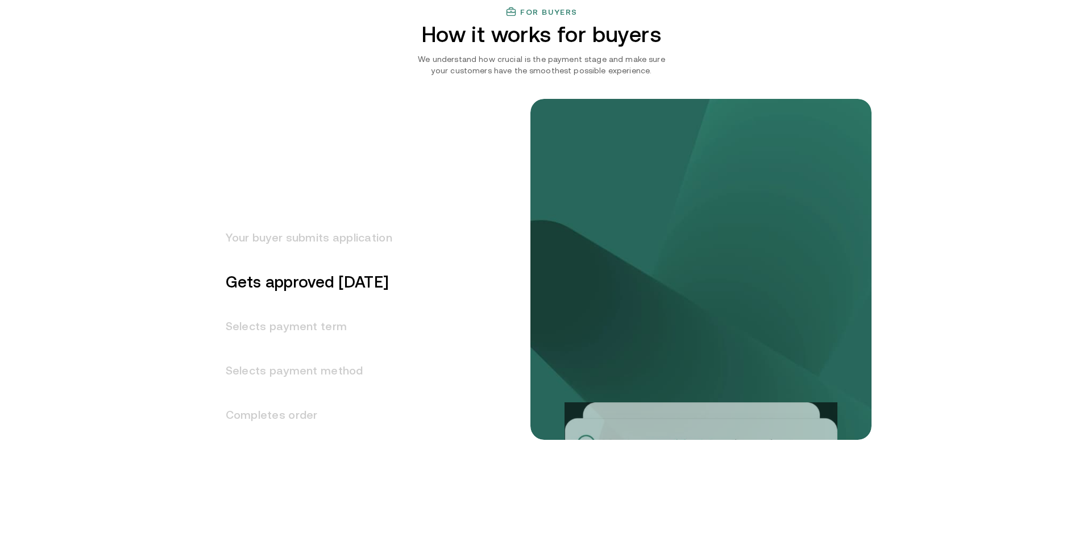
scroll to position [1371, 0]
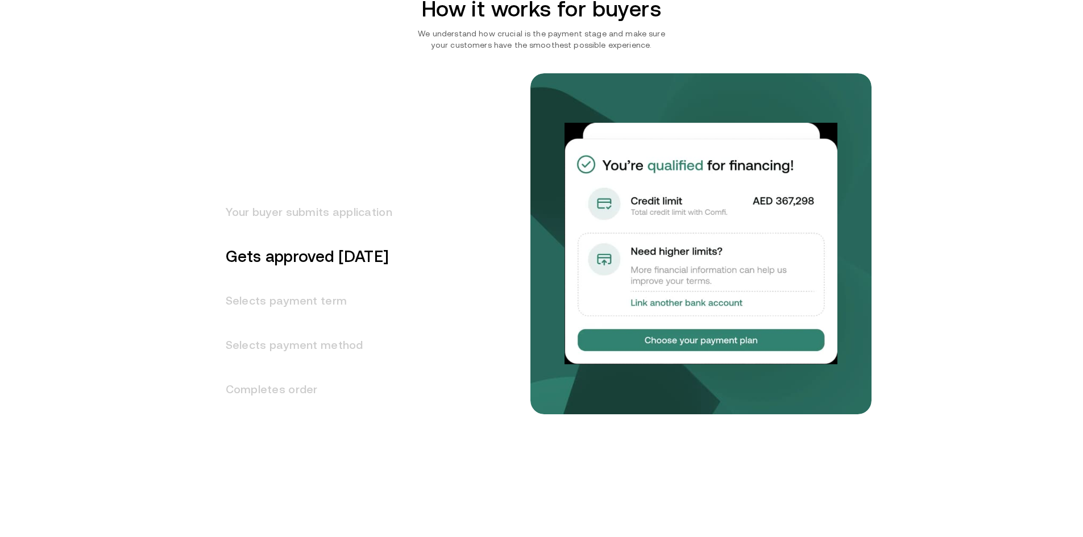
drag, startPoint x: 293, startPoint y: 288, endPoint x: 289, endPoint y: 297, distance: 9.9
click at [292, 289] on h3 "Selects payment term" at bounding box center [302, 300] width 180 height 44
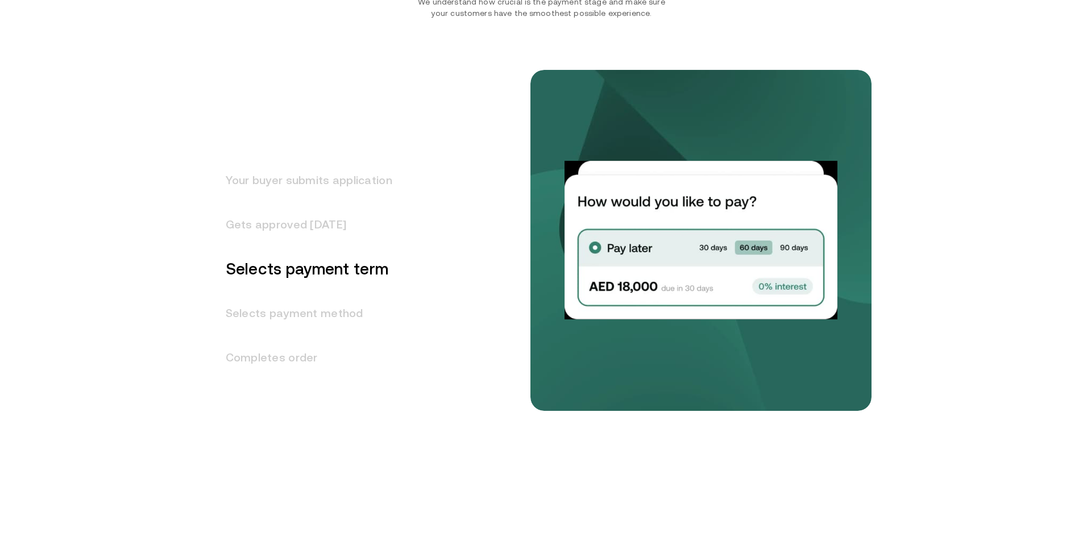
click at [359, 183] on h3 "Your buyer submits application" at bounding box center [302, 180] width 180 height 44
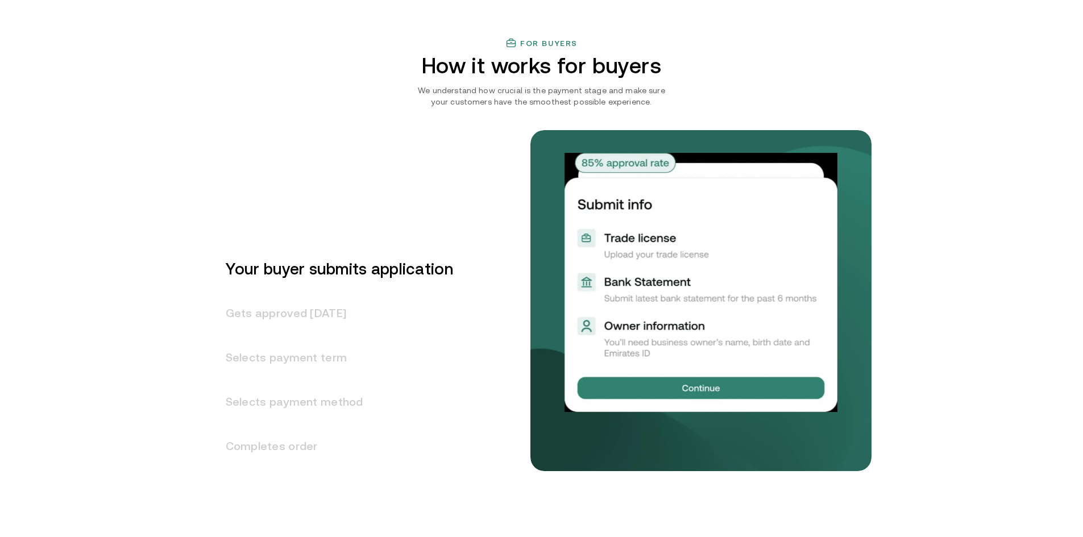
click at [307, 310] on h3 "Gets approved [DATE]" at bounding box center [332, 313] width 241 height 44
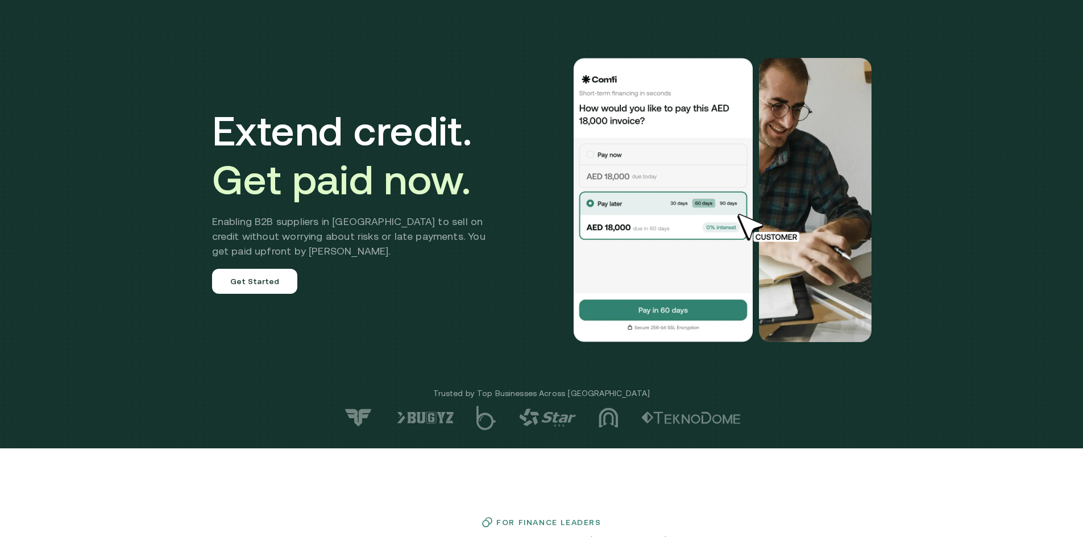
scroll to position [0, 0]
